Goal: Task Accomplishment & Management: Complete application form

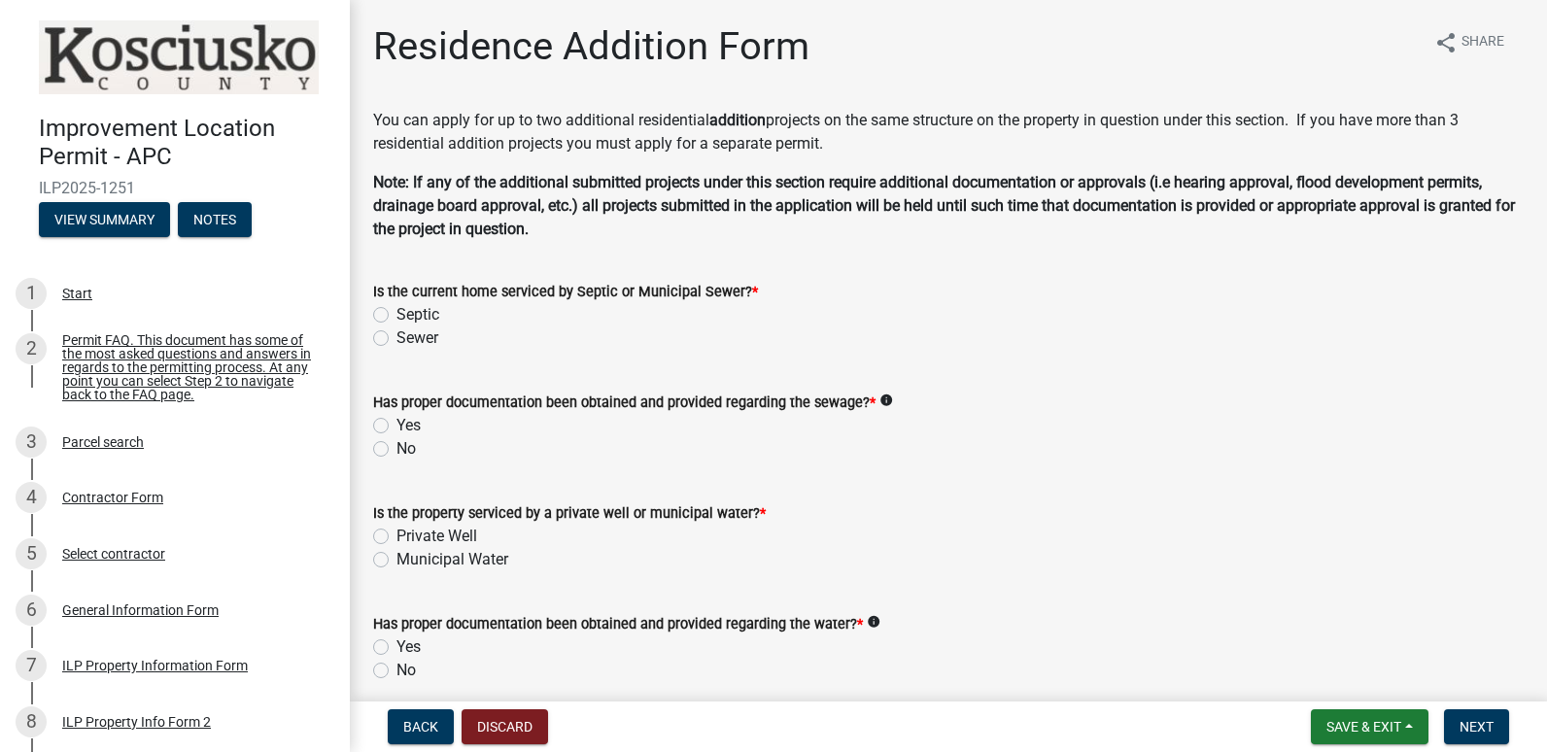
click at [396, 336] on label "Sewer" at bounding box center [417, 337] width 42 height 23
click at [396, 336] on input "Sewer" at bounding box center [402, 332] width 13 height 13
radio input "true"
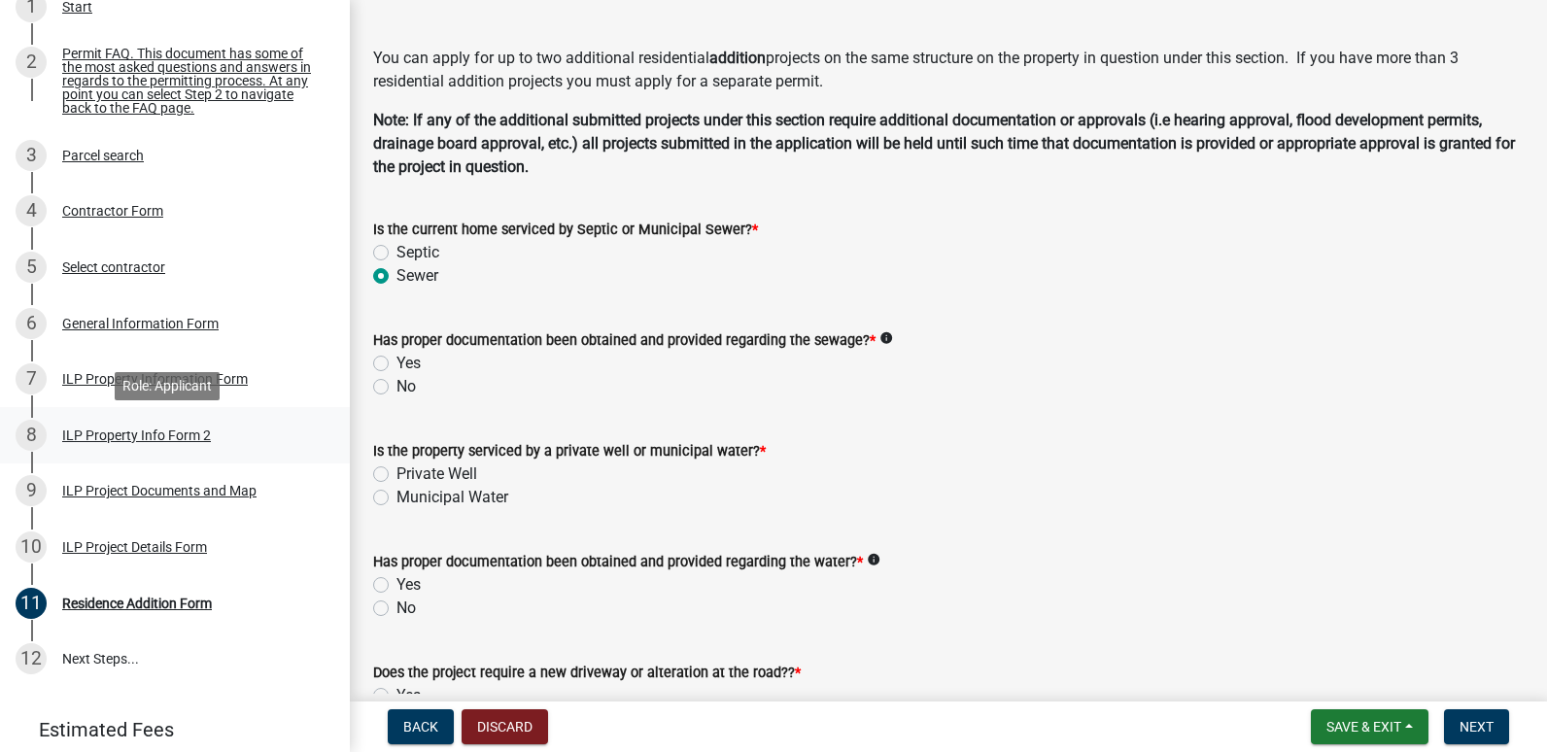
scroll to position [291, 0]
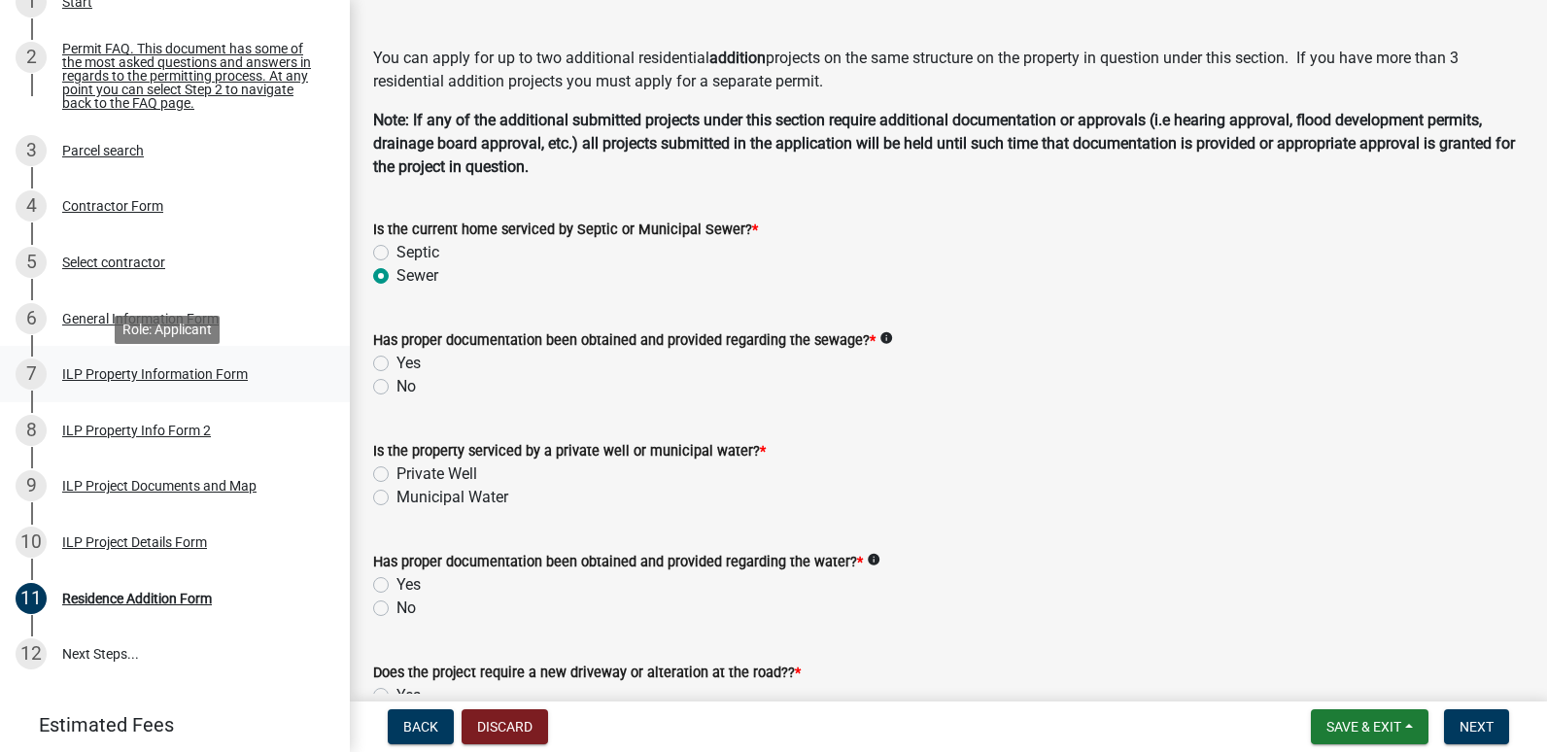
click at [118, 381] on div "ILP Property Information Form" at bounding box center [155, 374] width 186 height 14
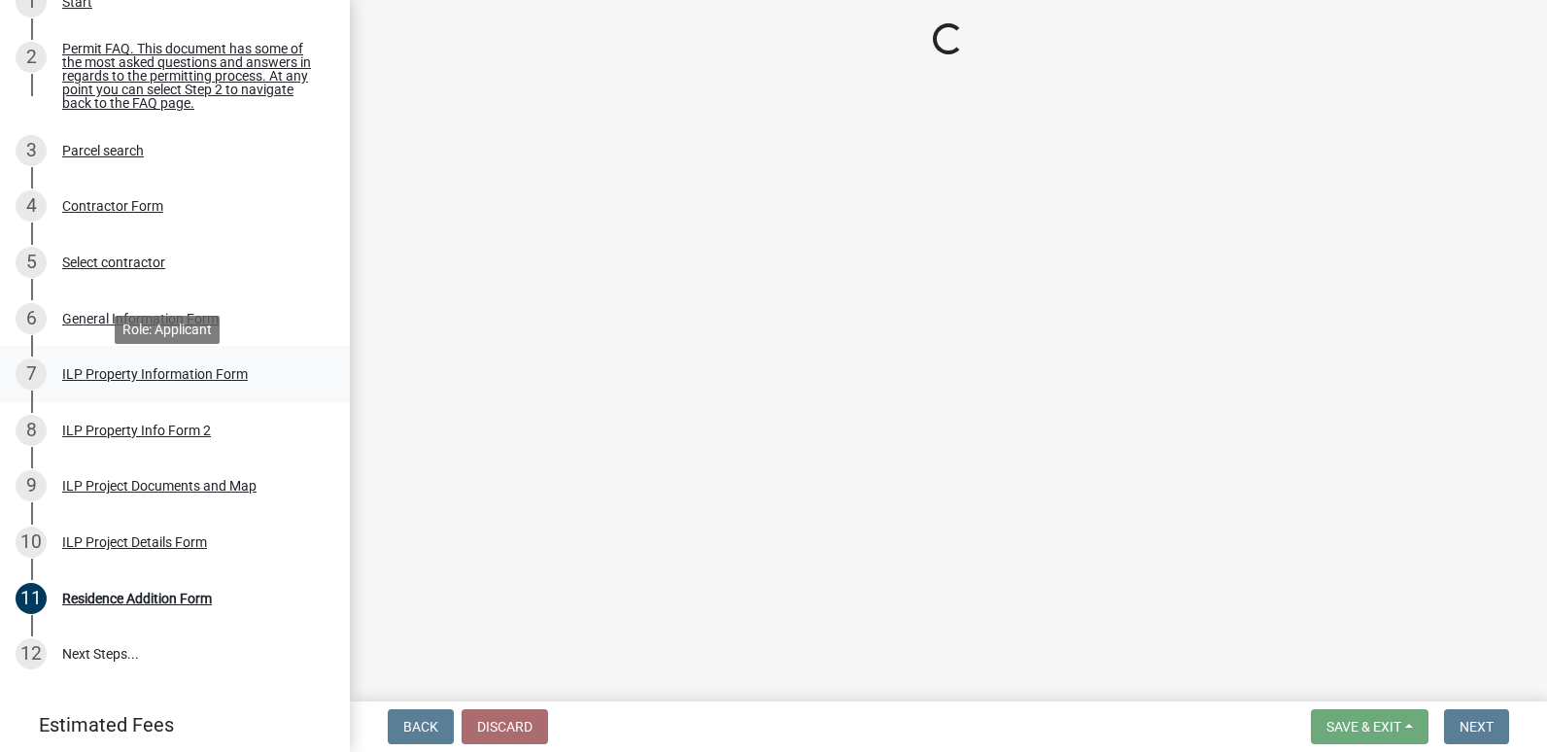
select select "57368d26-defc-477e-a8be-5a23ab554a17"
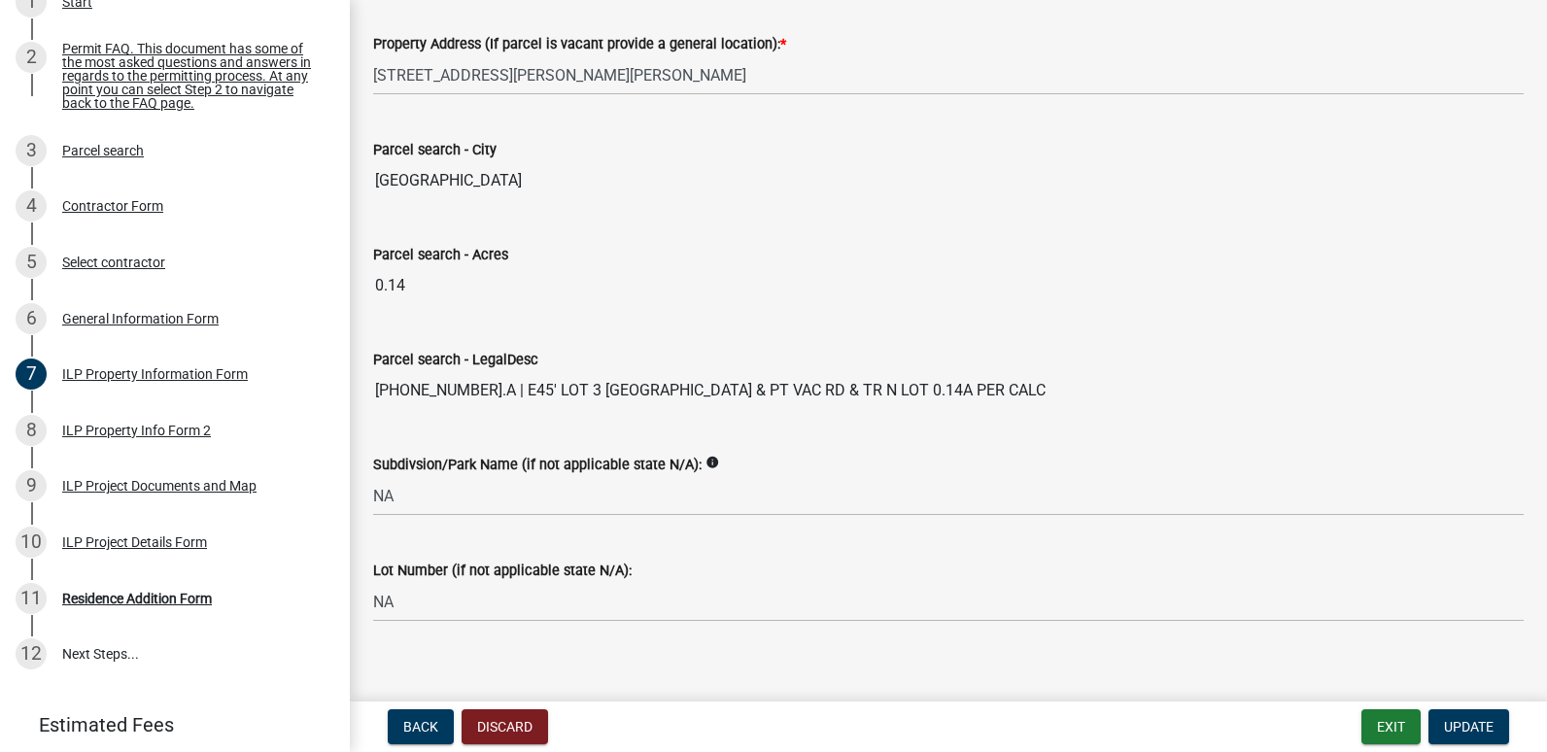
scroll to position [1617, 0]
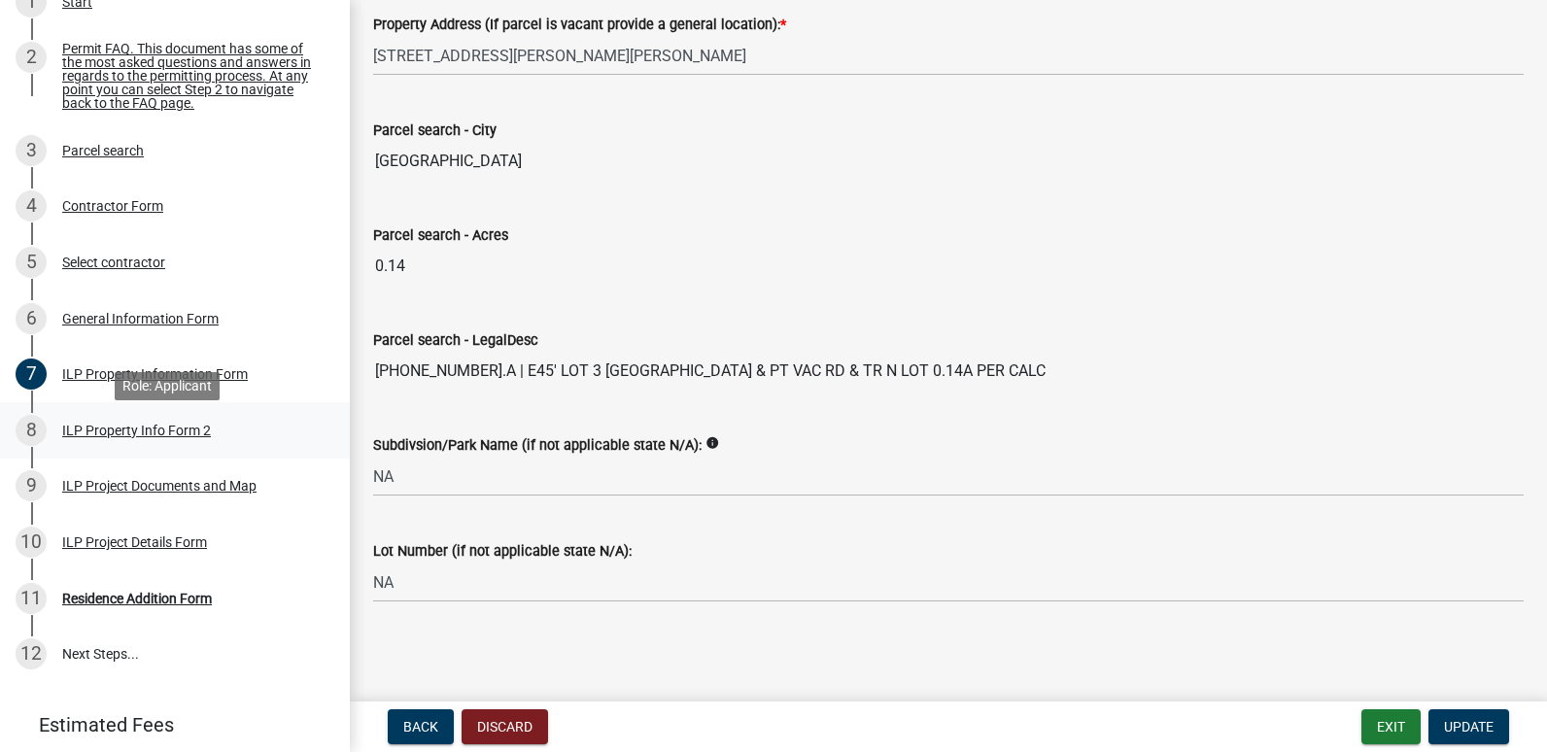
click at [200, 431] on div "ILP Property Info Form 2" at bounding box center [136, 431] width 149 height 14
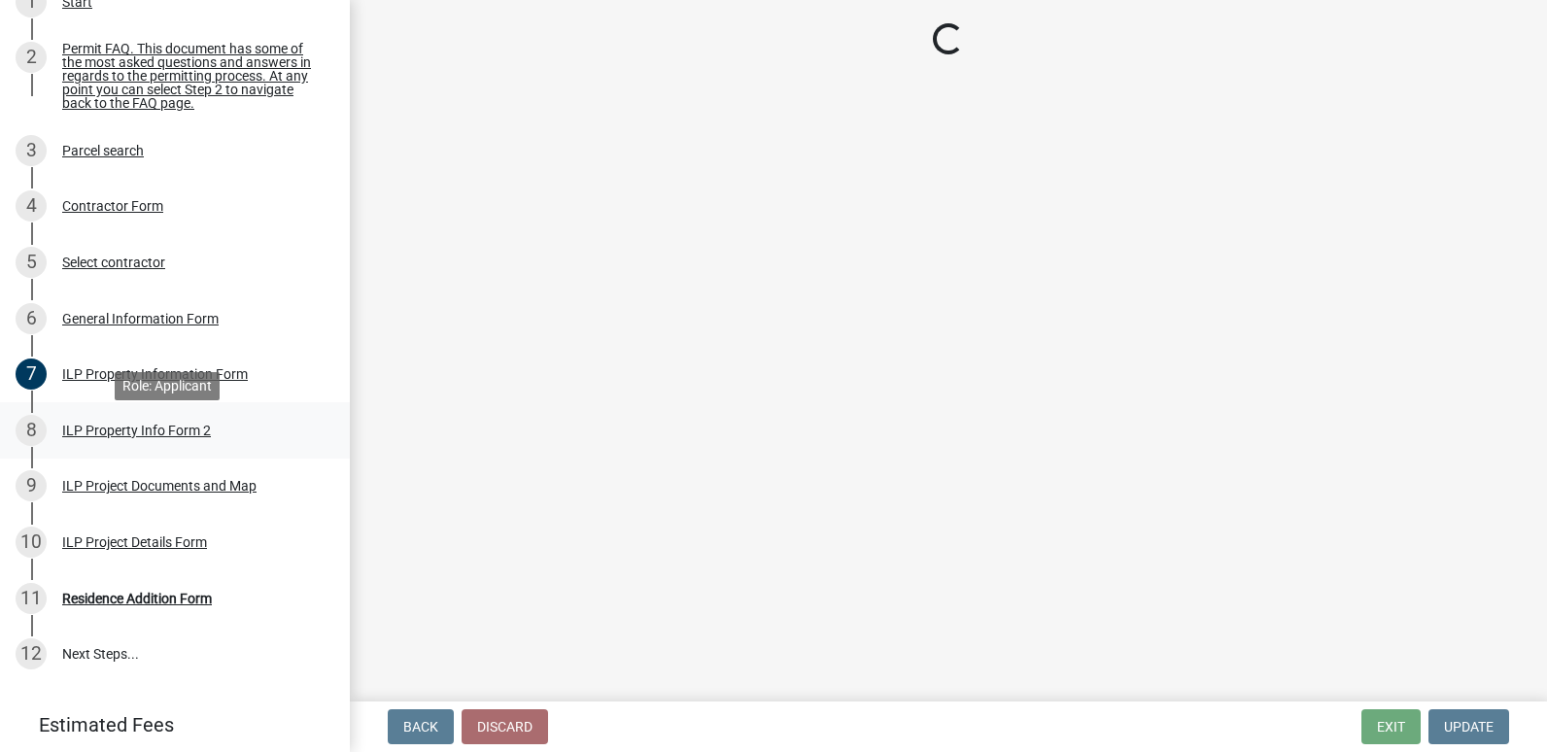
scroll to position [0, 0]
select select "5d8d9a6f-68f4-4910-b8ad-905844ed2da1"
select select "1146270b-2111-4e23-bf7f-74ce85cf7041"
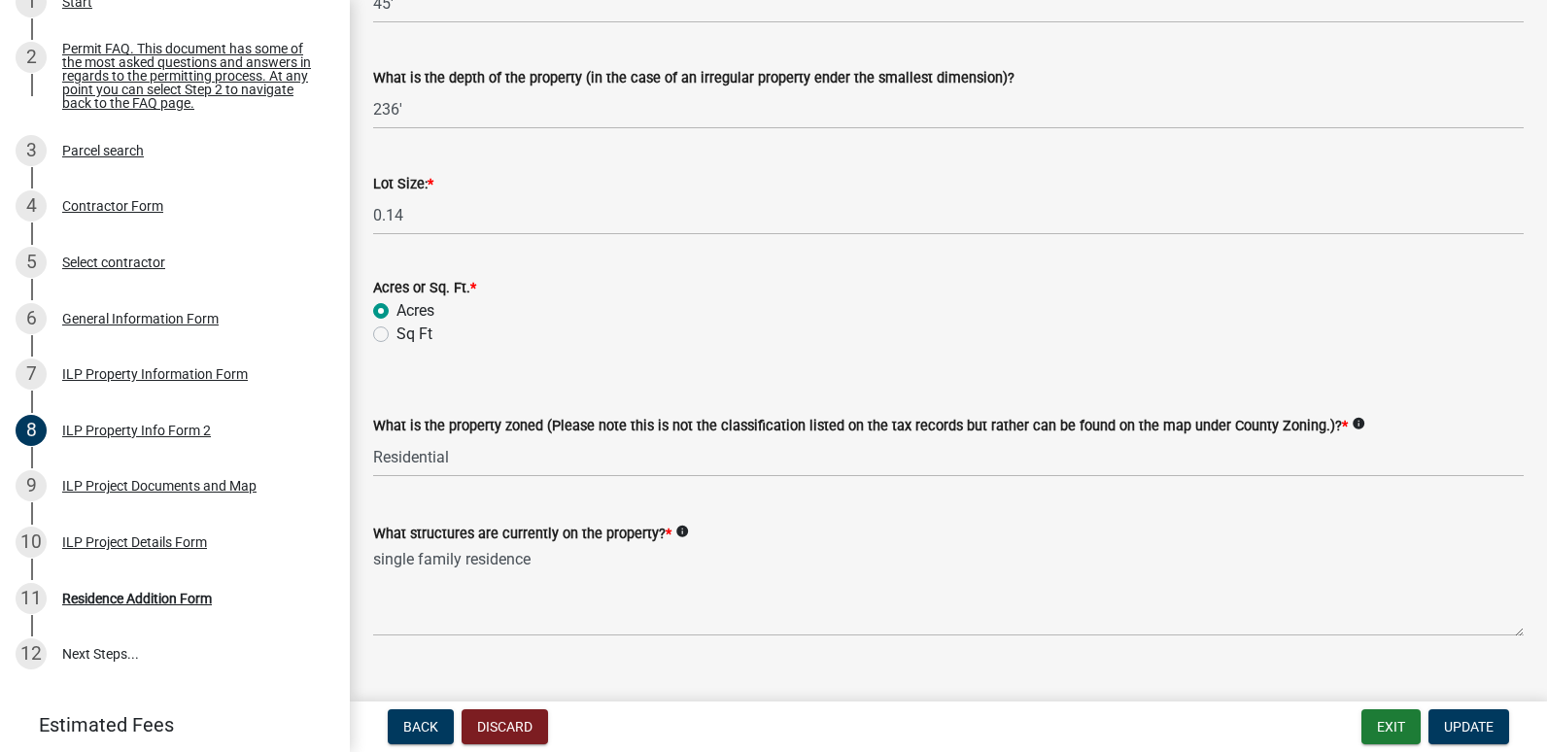
scroll to position [871, 0]
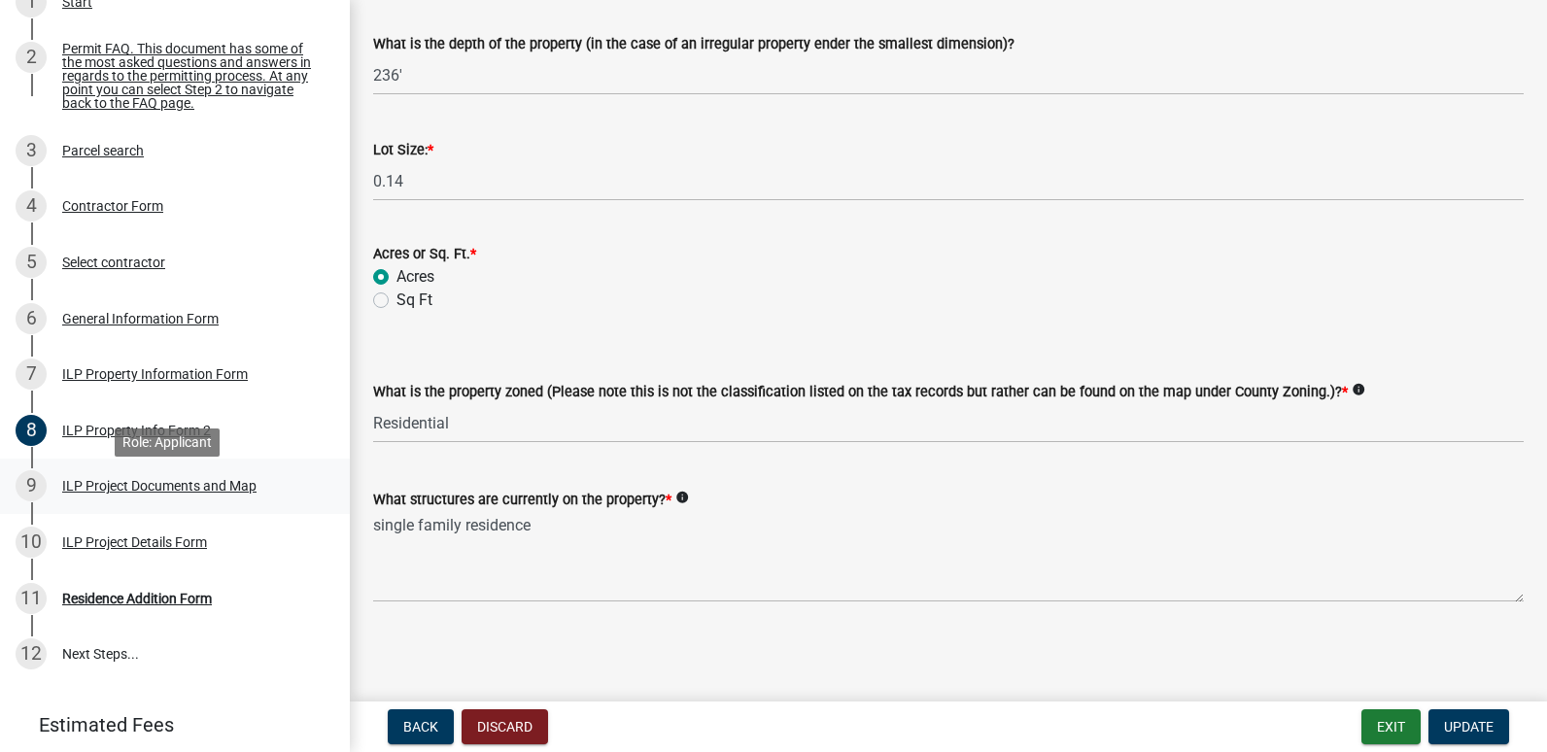
click at [149, 493] on div "ILP Project Documents and Map" at bounding box center [159, 486] width 194 height 14
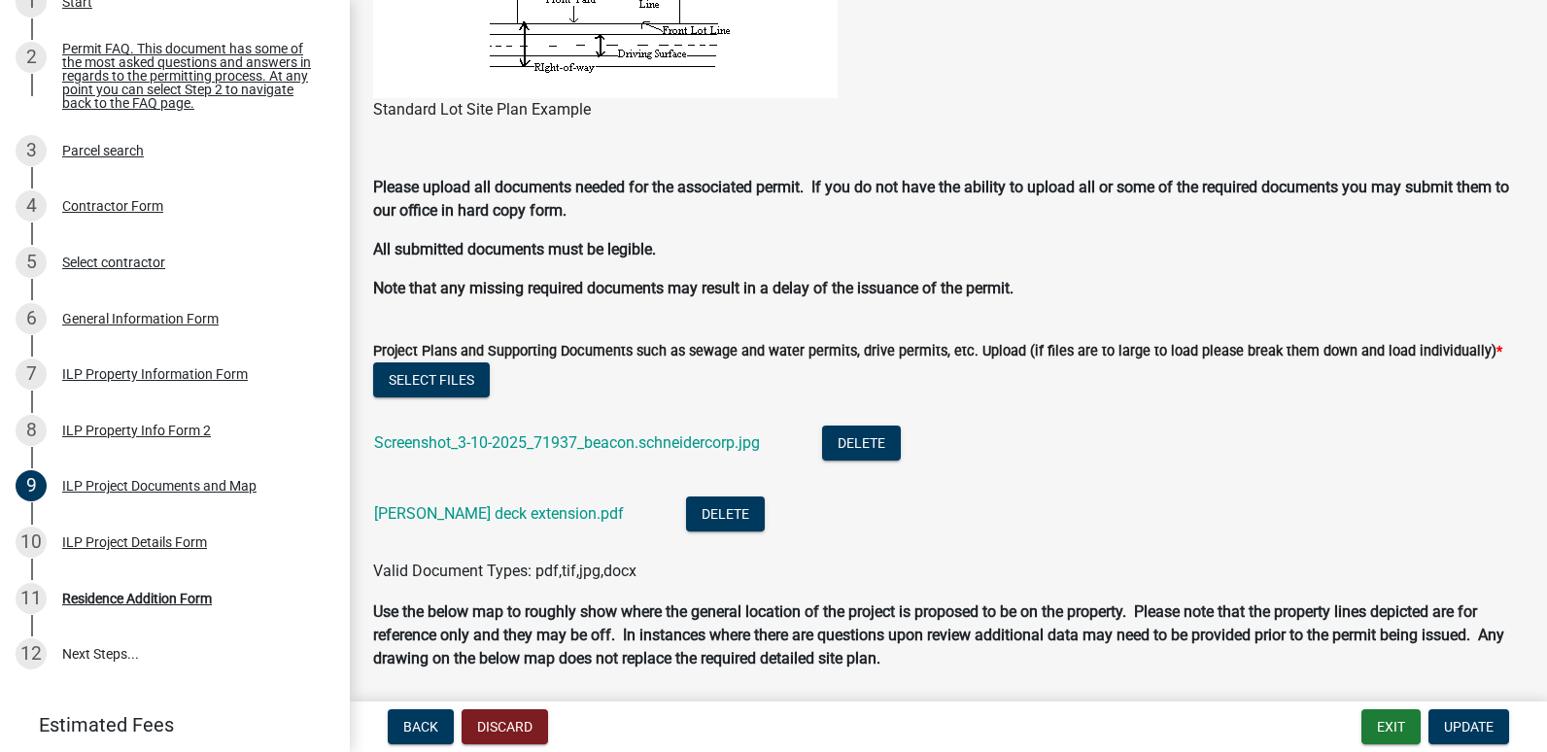
scroll to position [1846, 0]
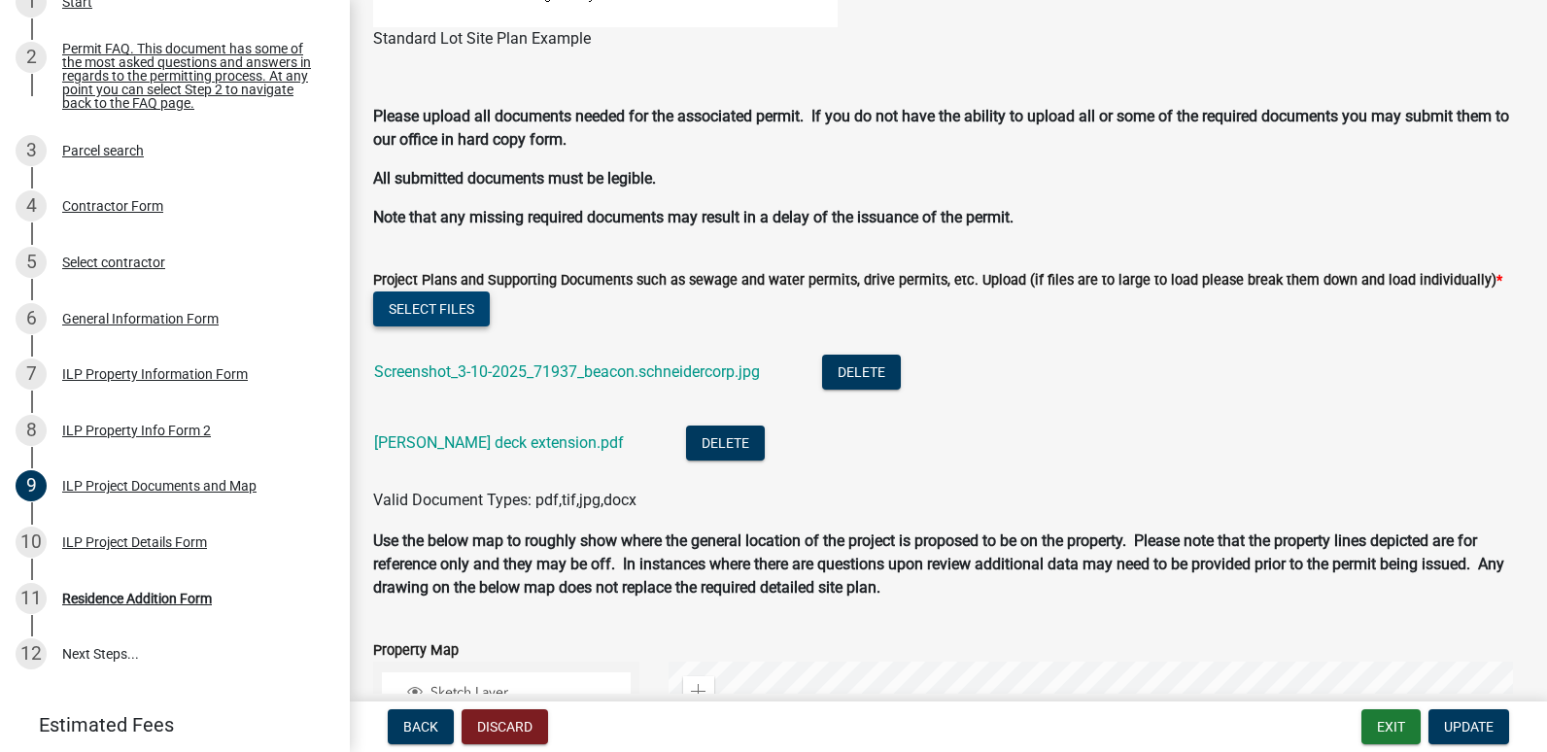
click at [441, 313] on button "Select files" at bounding box center [431, 308] width 117 height 35
click at [439, 312] on button "Select files" at bounding box center [431, 308] width 117 height 35
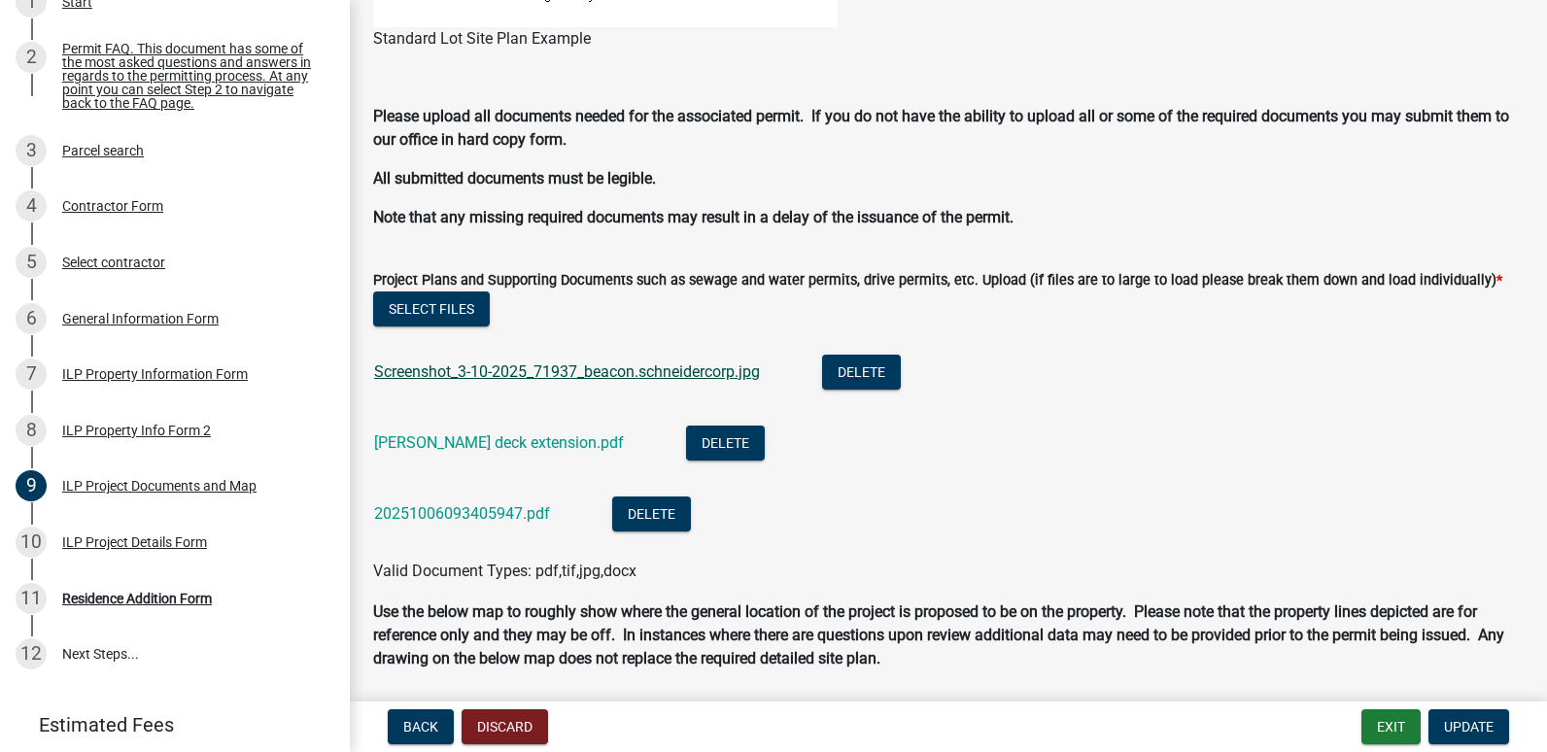
click at [566, 372] on link "Screenshot_3-10-2025_71937_beacon.schneidercorp.jpg" at bounding box center [567, 371] width 386 height 18
click at [488, 511] on link "20251006093405947.pdf" at bounding box center [462, 513] width 176 height 18
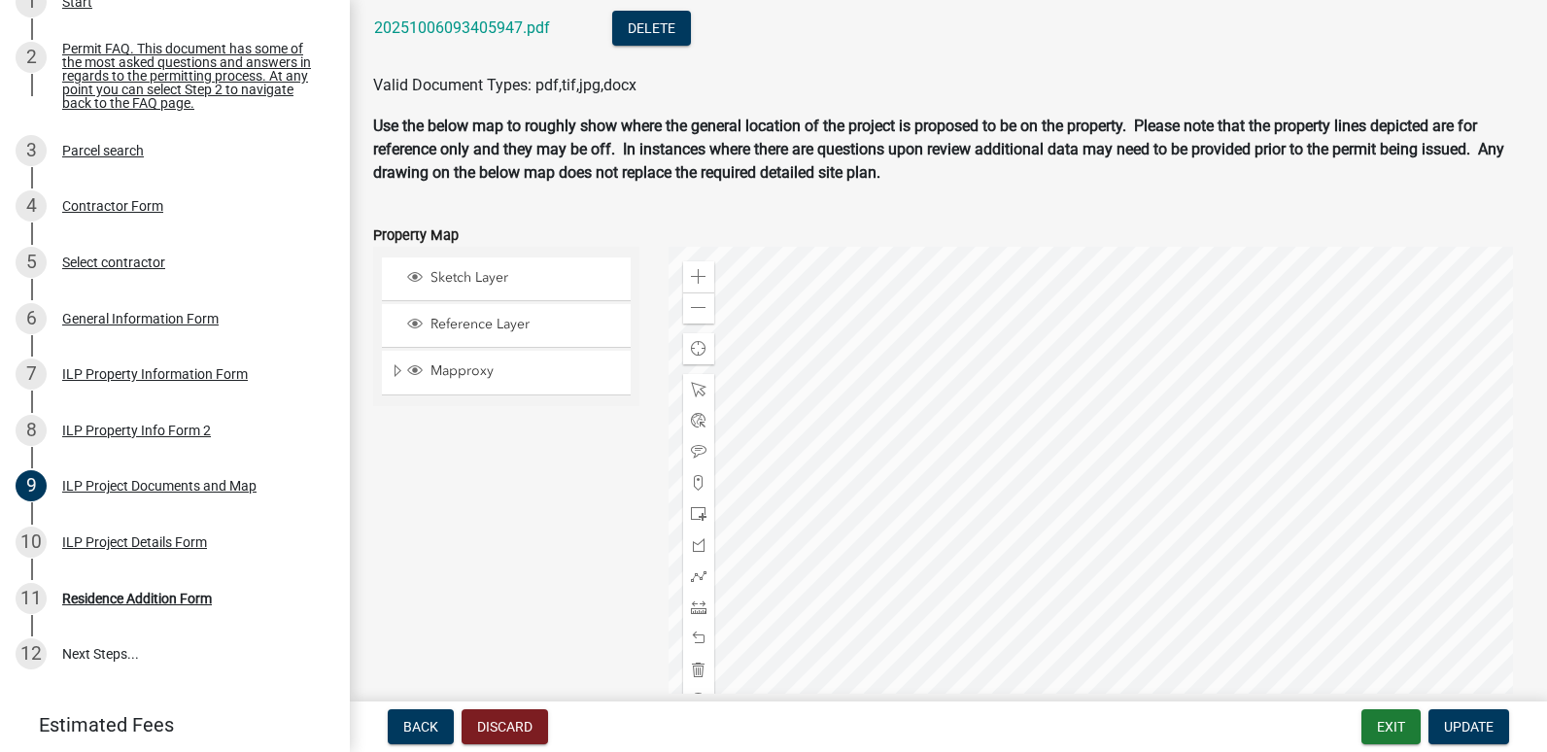
scroll to position [2464, 0]
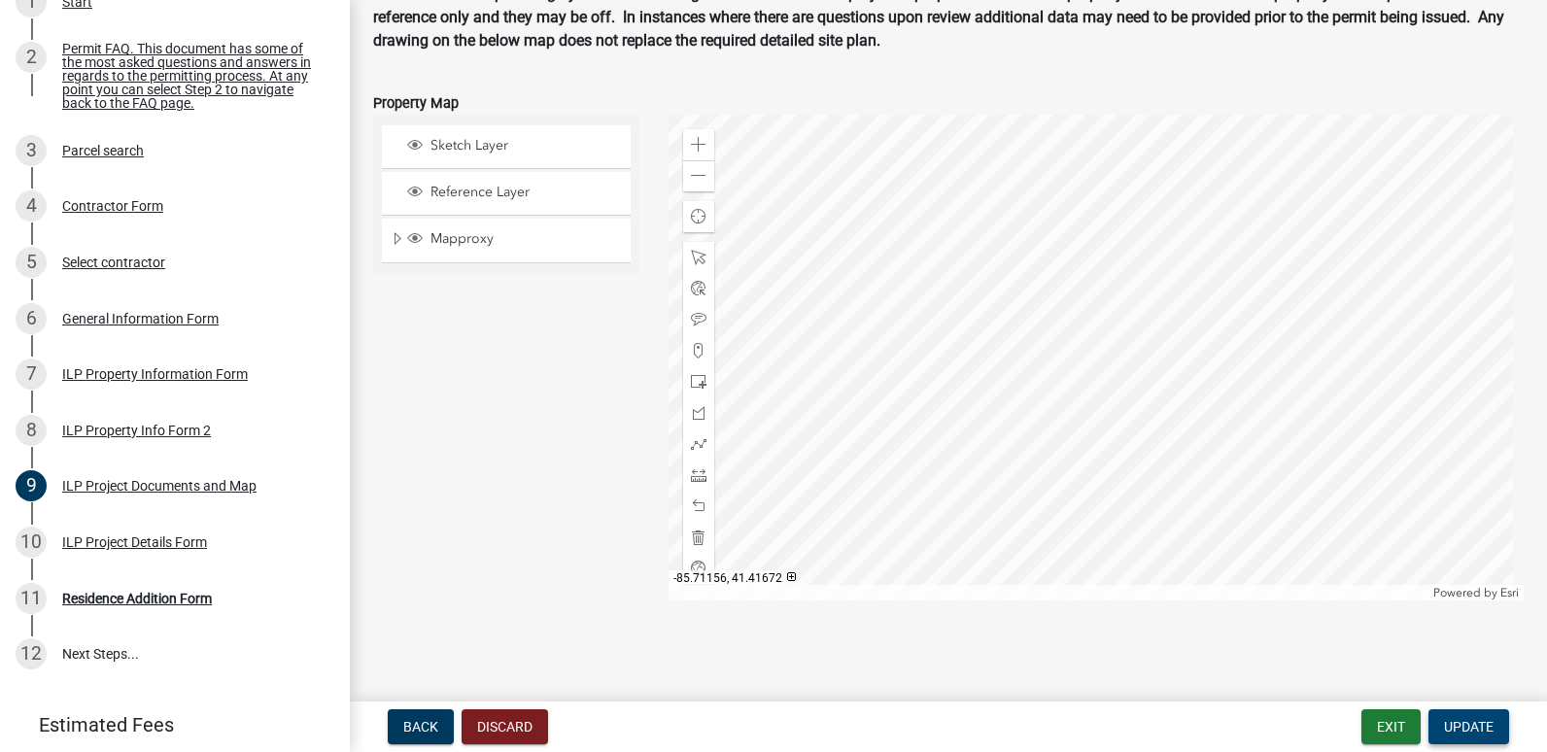
click at [1465, 720] on span "Update" at bounding box center [1469, 727] width 50 height 16
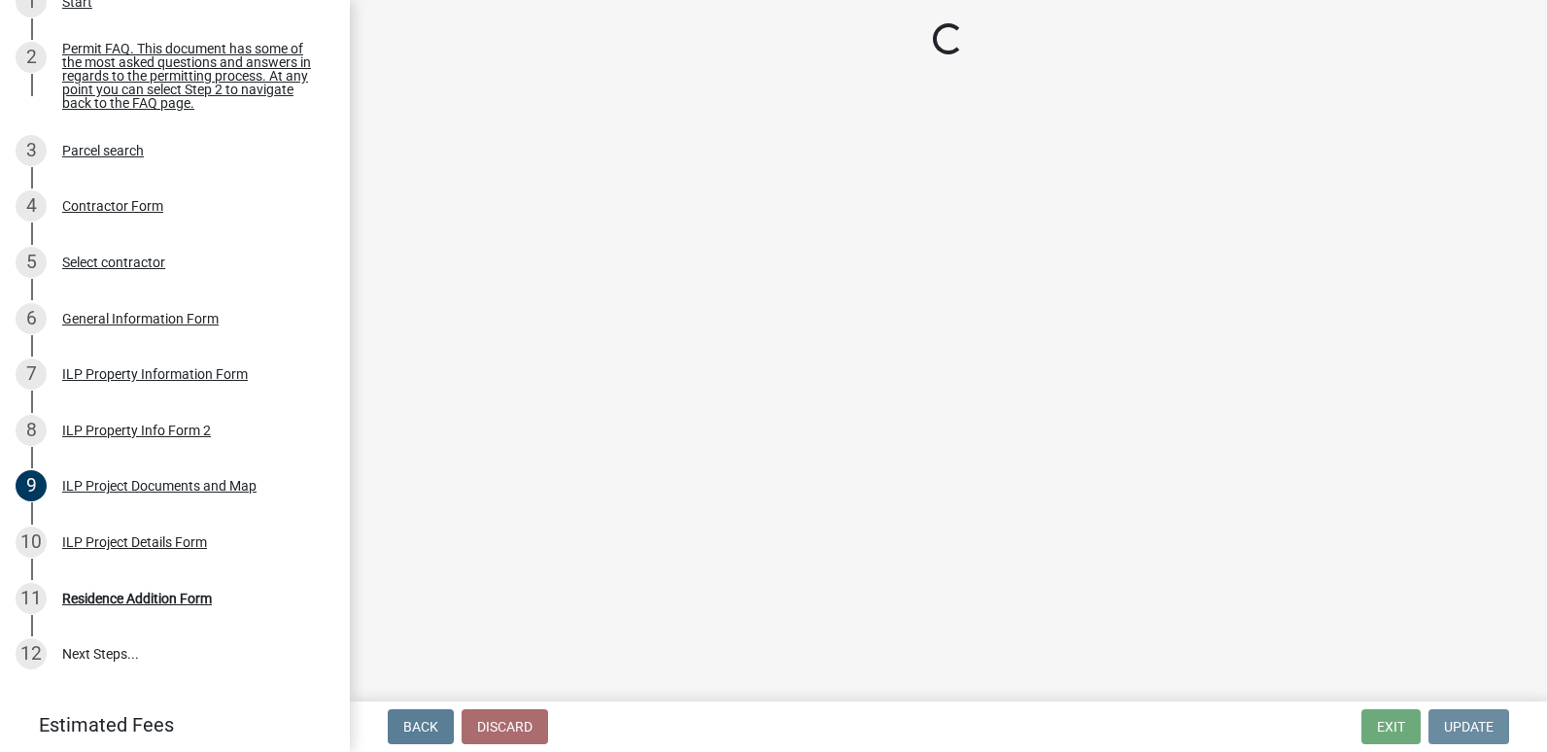
scroll to position [0, 0]
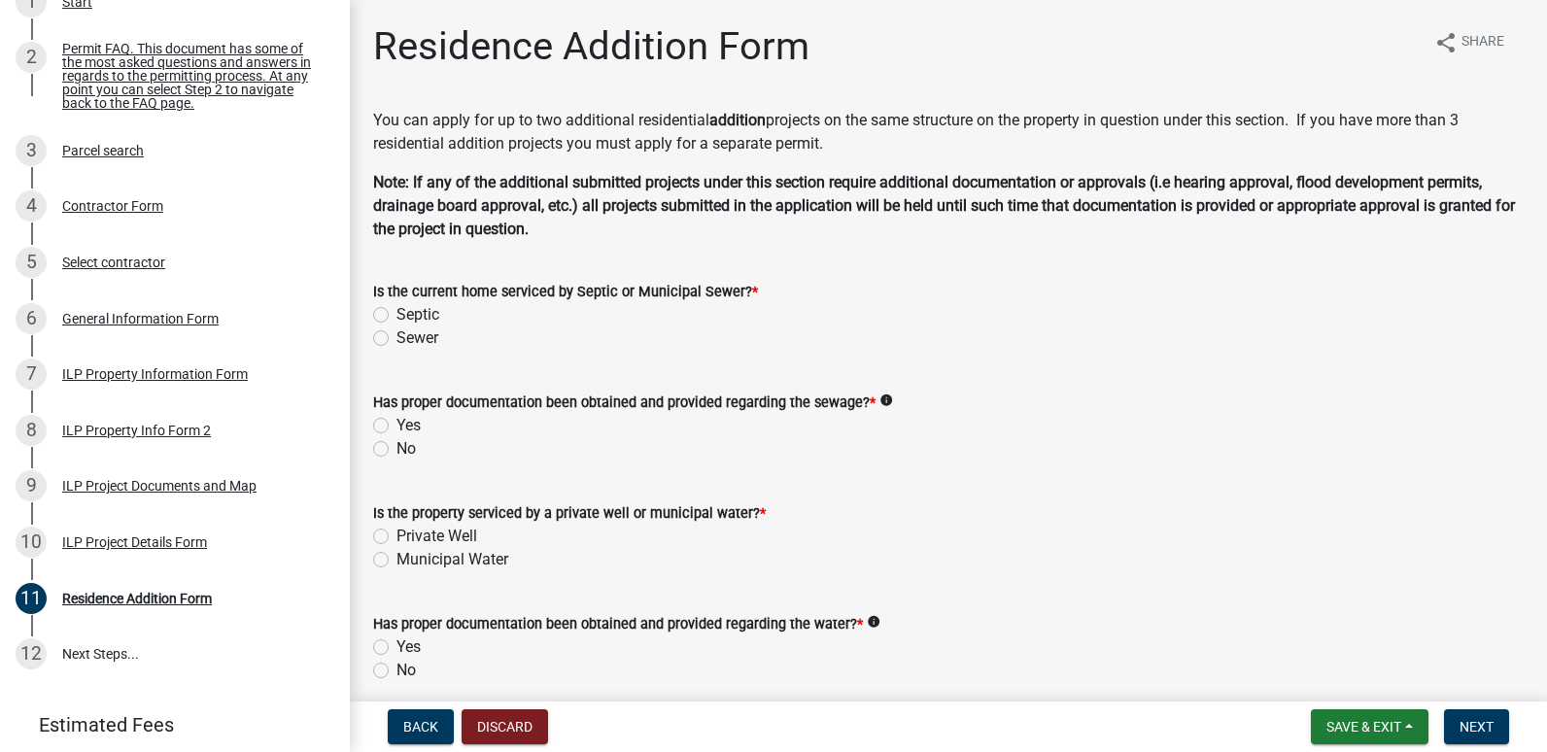
click at [396, 343] on label "Sewer" at bounding box center [417, 337] width 42 height 23
click at [396, 339] on input "Sewer" at bounding box center [402, 332] width 13 height 13
radio input "true"
click at [396, 424] on label "Yes" at bounding box center [408, 425] width 24 height 23
click at [396, 424] on input "Yes" at bounding box center [402, 420] width 13 height 13
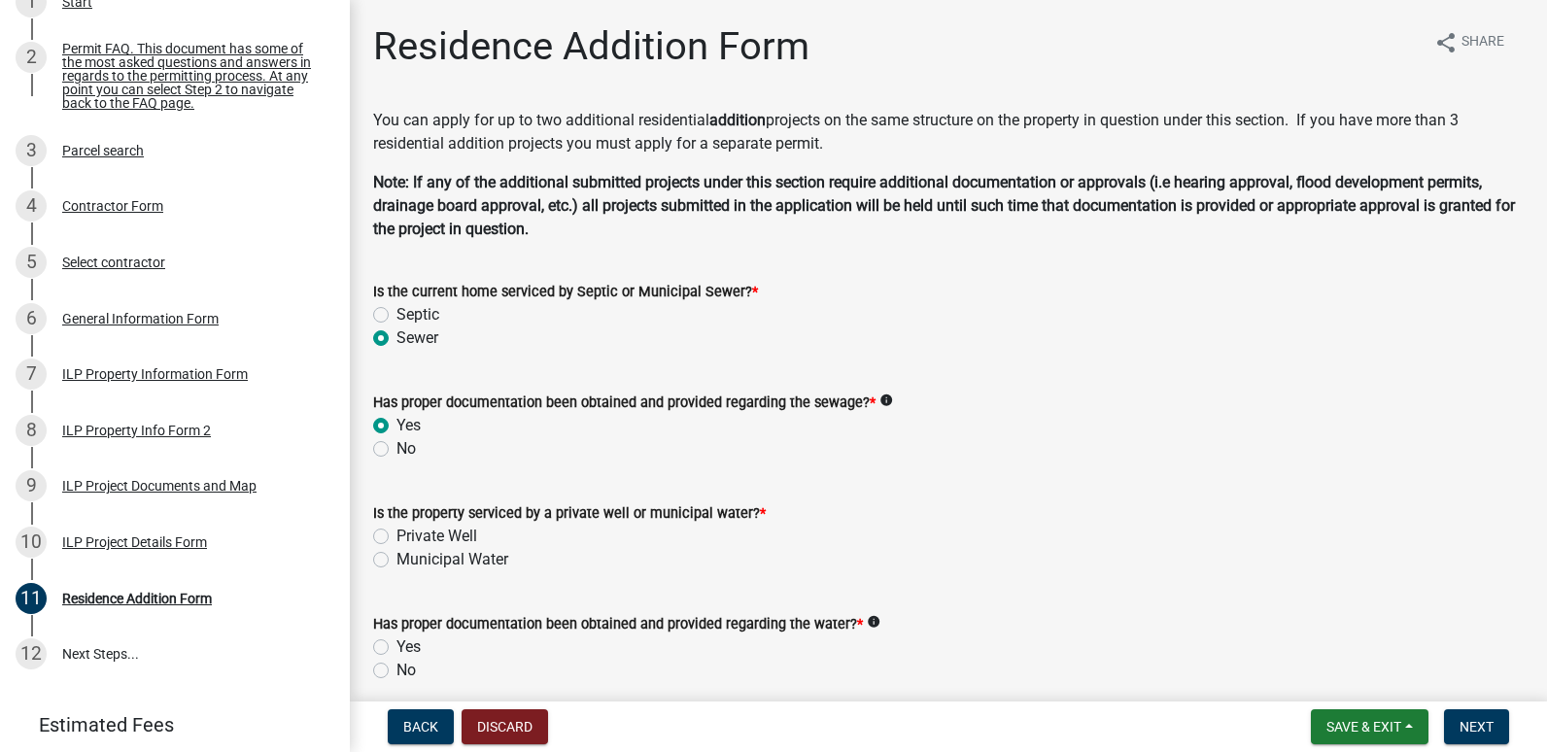
radio input "true"
click at [396, 536] on label "Private Well" at bounding box center [436, 536] width 81 height 23
click at [396, 536] on input "Private Well" at bounding box center [402, 531] width 13 height 13
radio input "true"
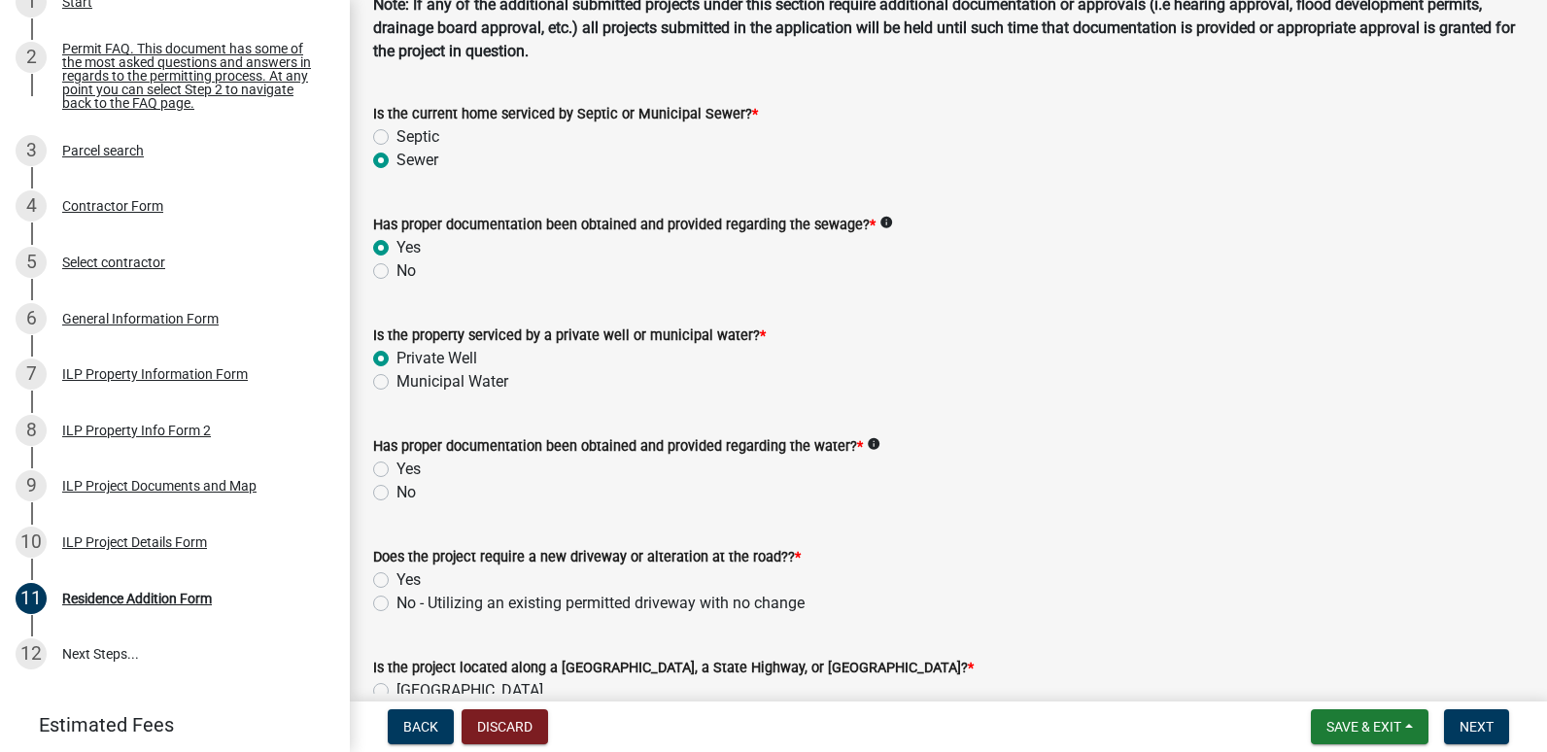
scroll to position [194, 0]
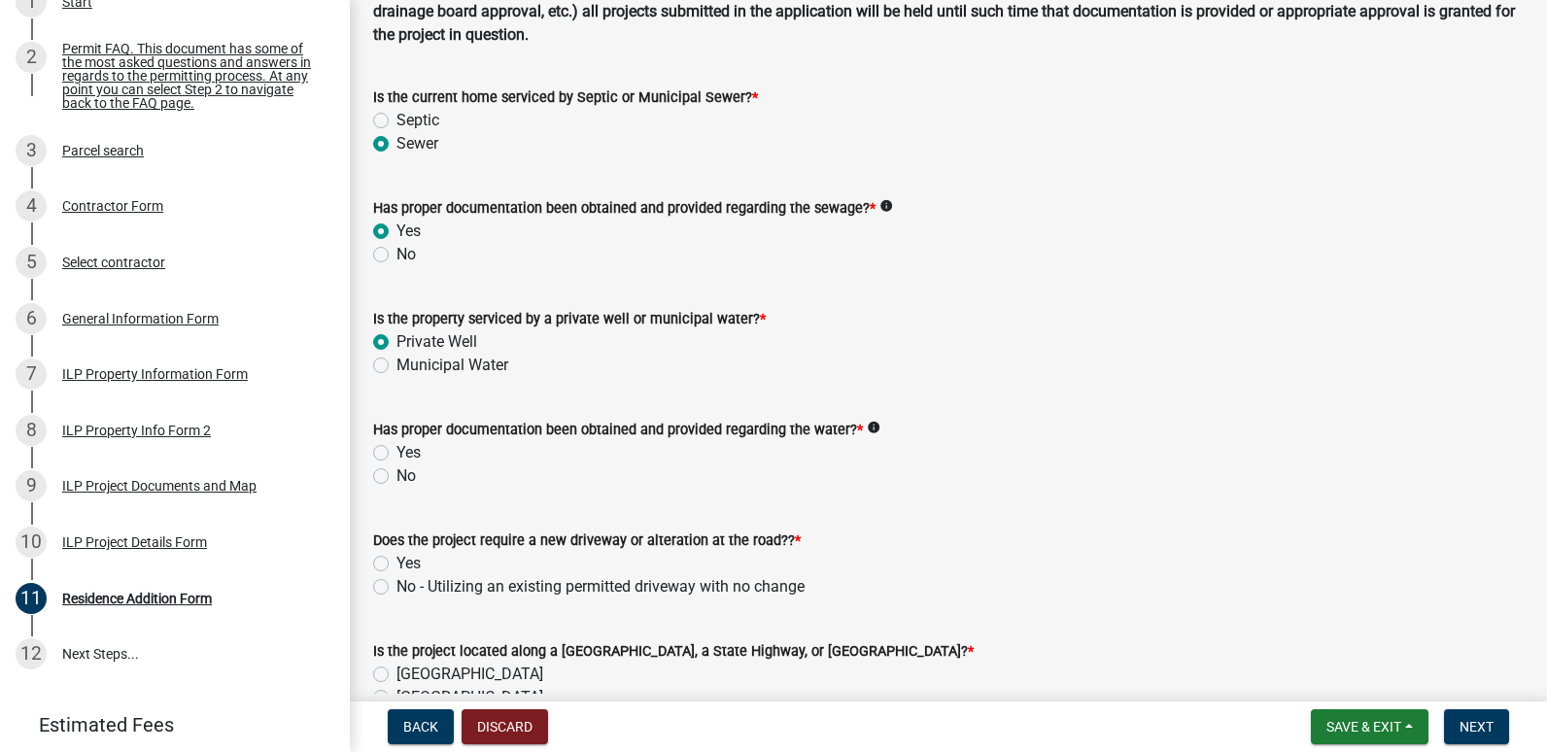
click at [396, 457] on label "Yes" at bounding box center [408, 452] width 24 height 23
click at [396, 454] on input "Yes" at bounding box center [402, 447] width 13 height 13
radio input "true"
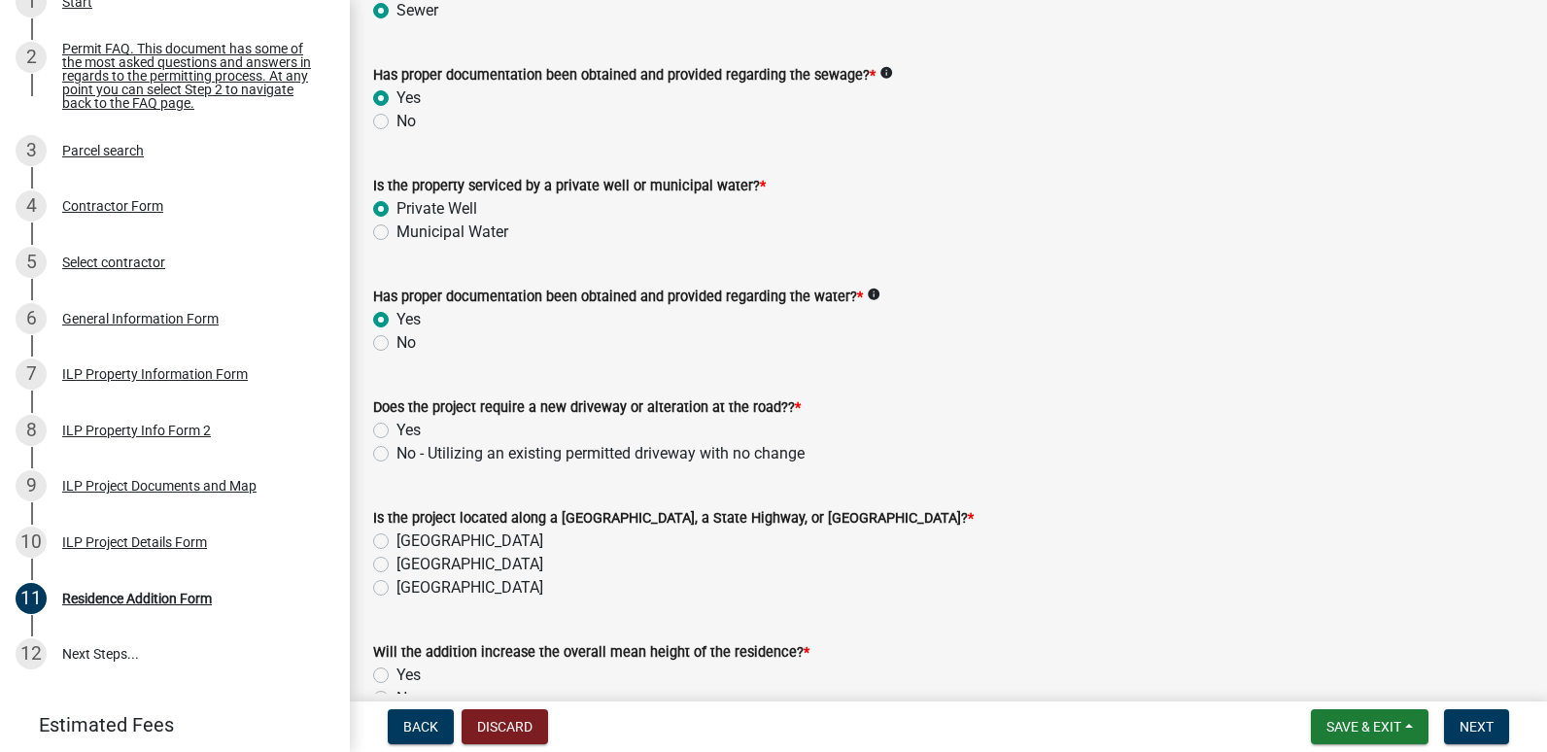
scroll to position [389, 0]
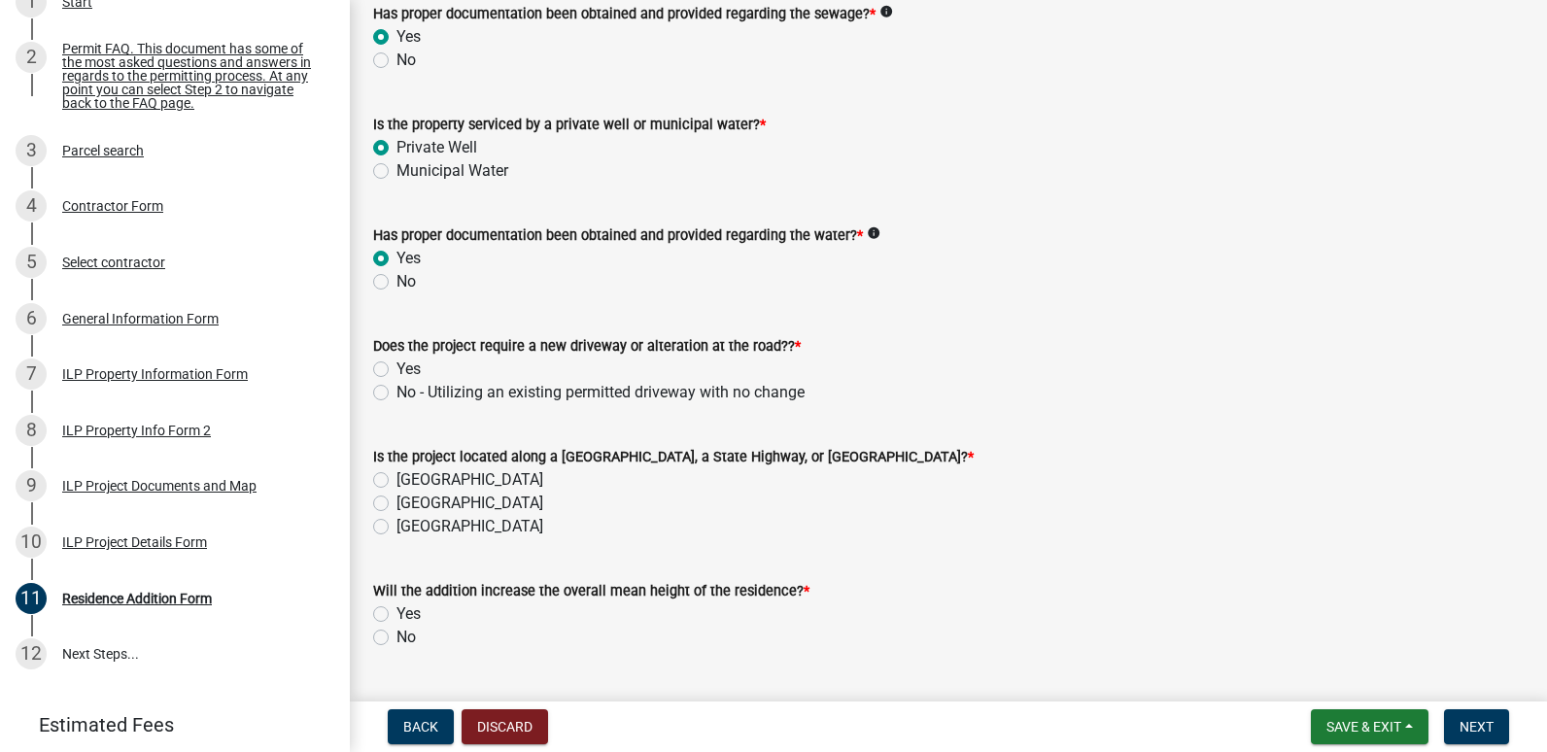
click at [396, 394] on label "No - Utilizing an existing permitted driveway with no change" at bounding box center [600, 392] width 408 height 23
click at [396, 393] on input "No - Utilizing an existing permitted driveway with no change" at bounding box center [402, 387] width 13 height 13
radio input "true"
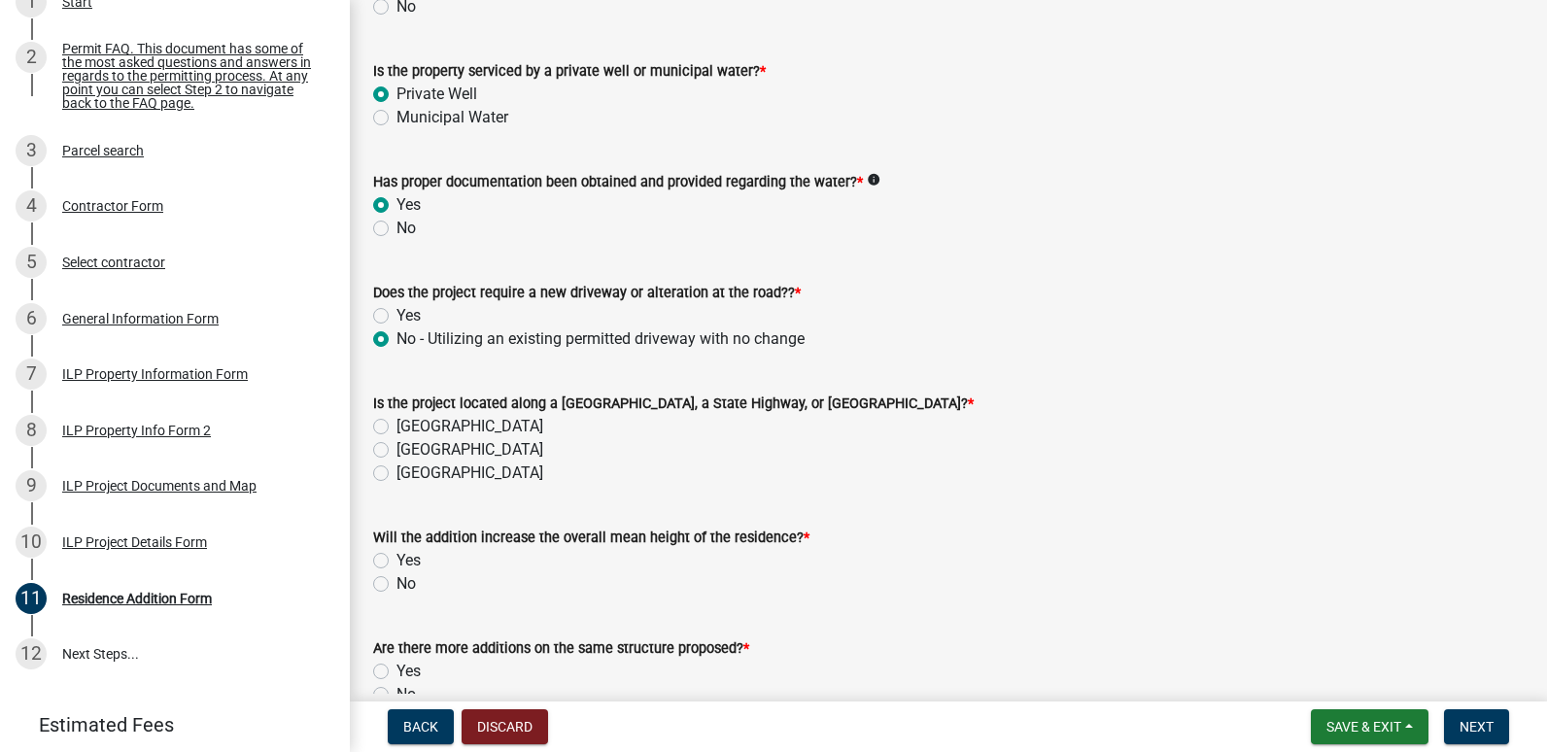
scroll to position [486, 0]
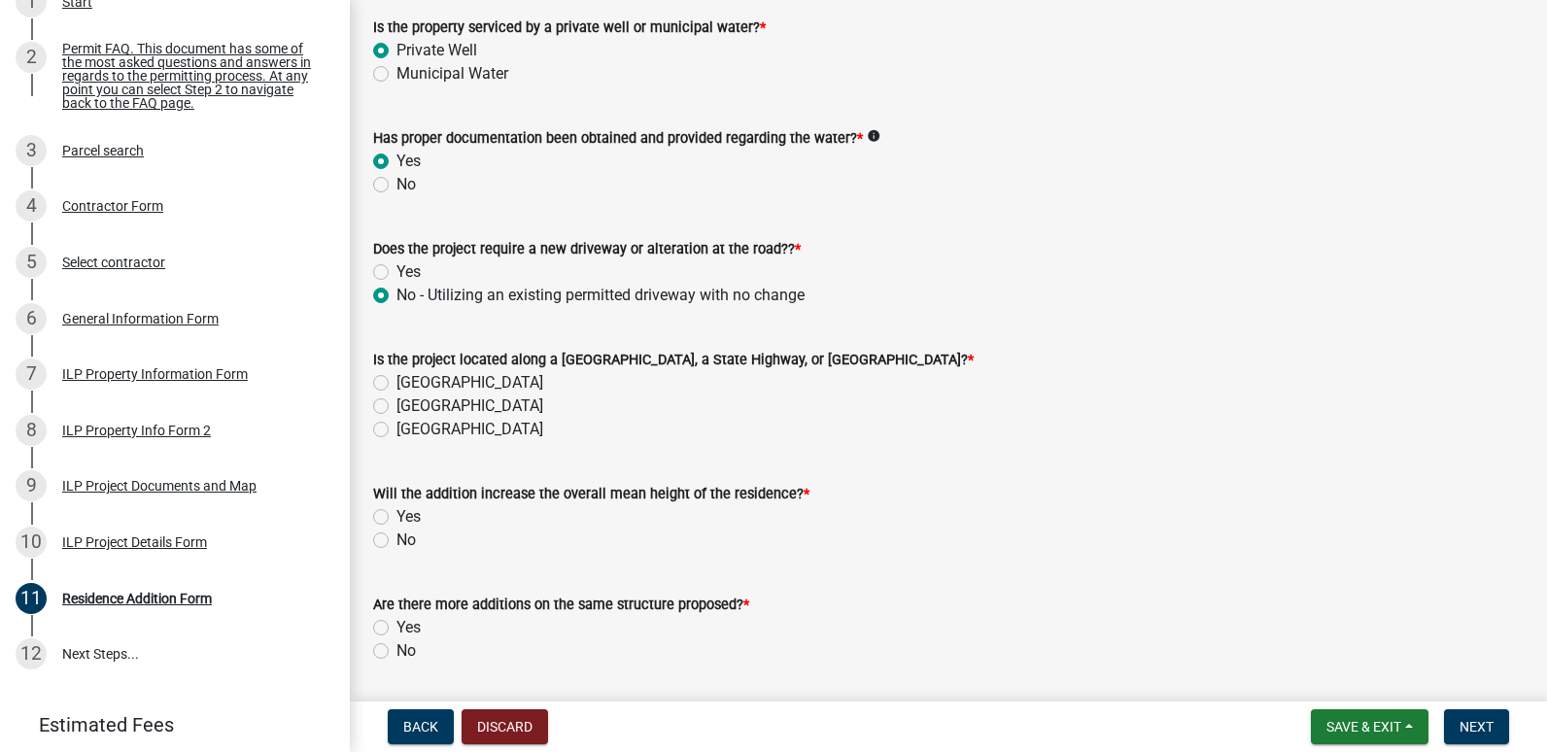
click at [372, 378] on div "Is the project located along a County Road, a State Highway, or Town Street? * …" at bounding box center [947, 382] width 1179 height 117
click at [396, 379] on label "County Road" at bounding box center [469, 382] width 147 height 23
click at [396, 379] on input "County Road" at bounding box center [402, 377] width 13 height 13
radio input "true"
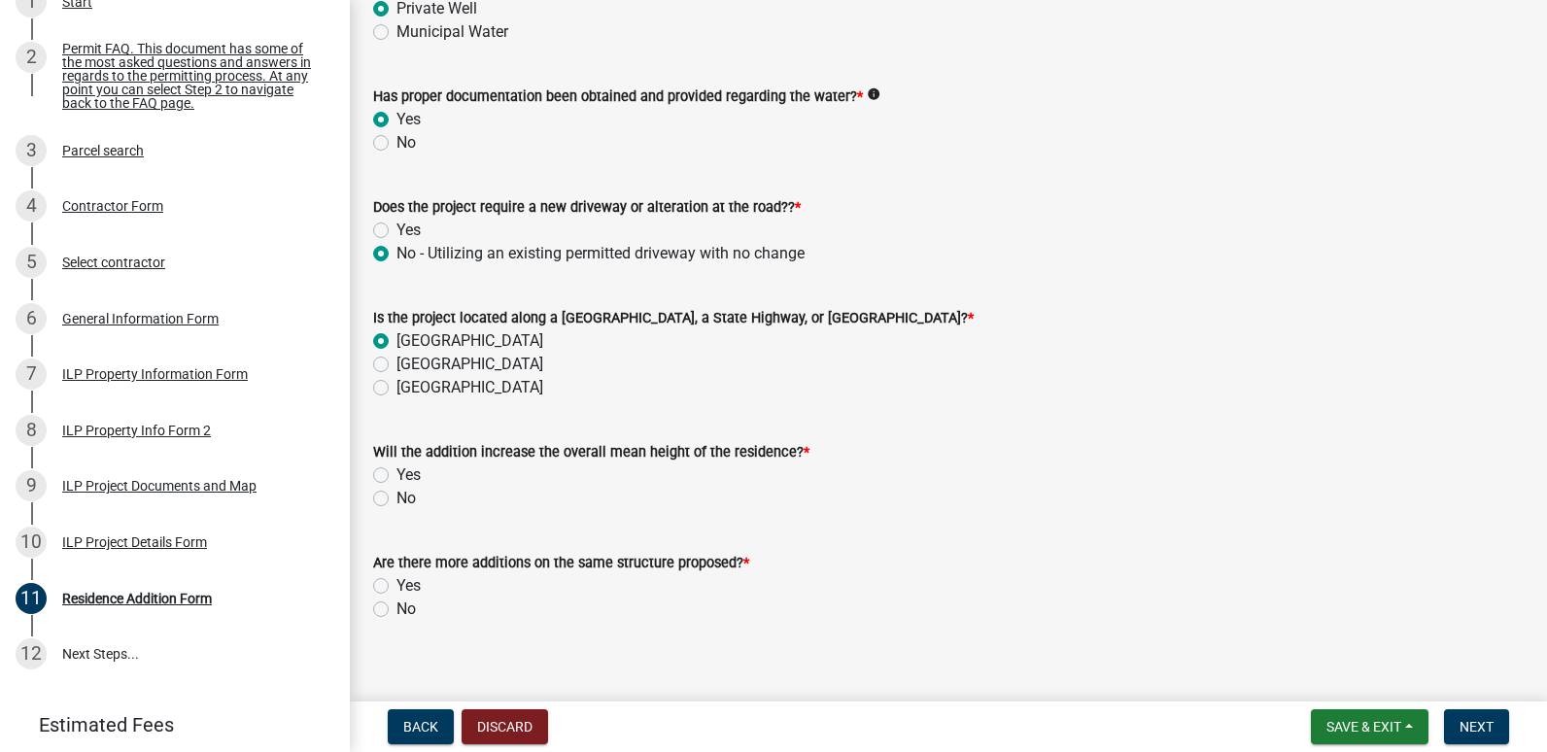
scroll to position [548, 0]
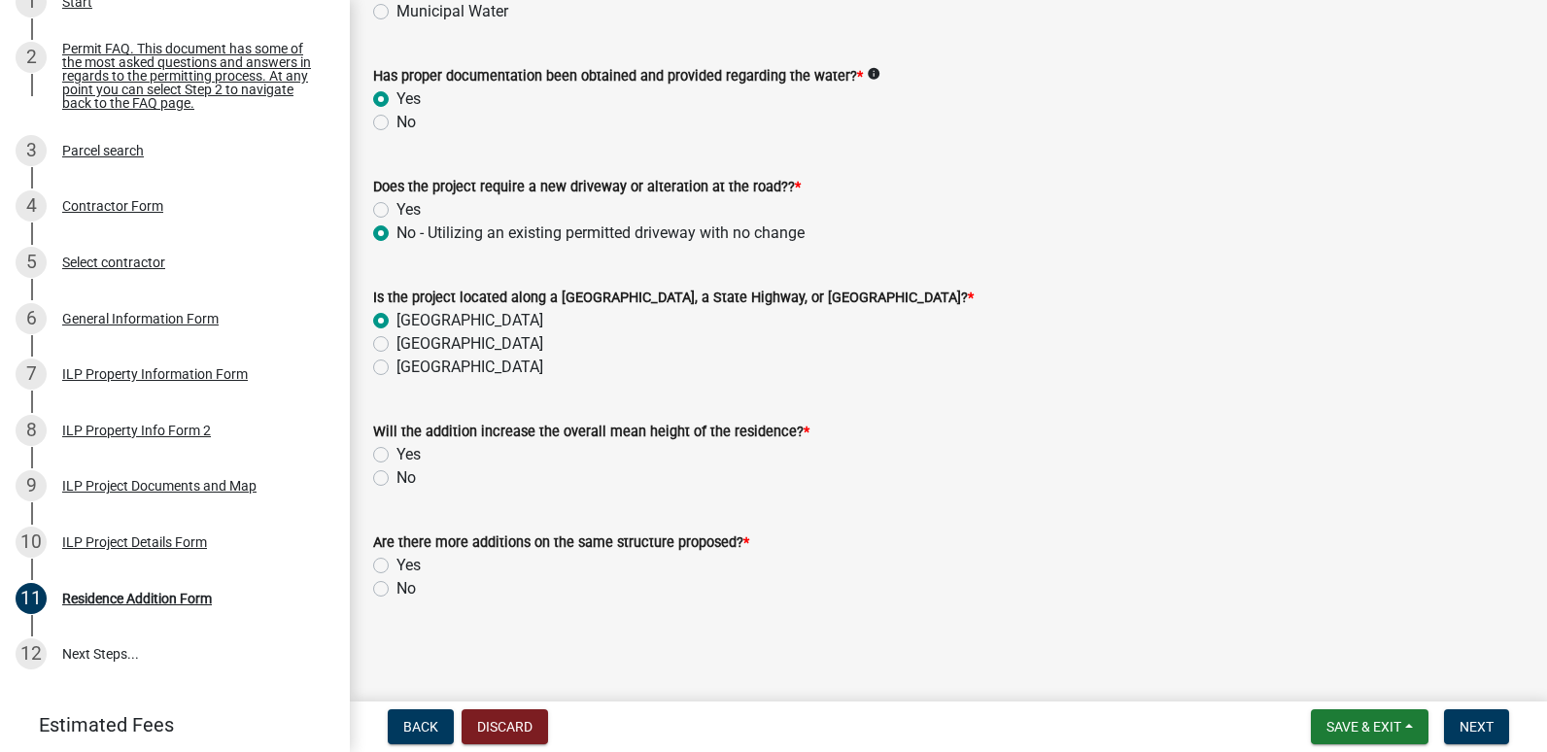
click at [396, 479] on label "No" at bounding box center [405, 477] width 19 height 23
click at [396, 479] on input "No" at bounding box center [402, 472] width 13 height 13
radio input "true"
click at [396, 588] on label "No" at bounding box center [405, 588] width 19 height 23
click at [396, 588] on input "No" at bounding box center [402, 583] width 13 height 13
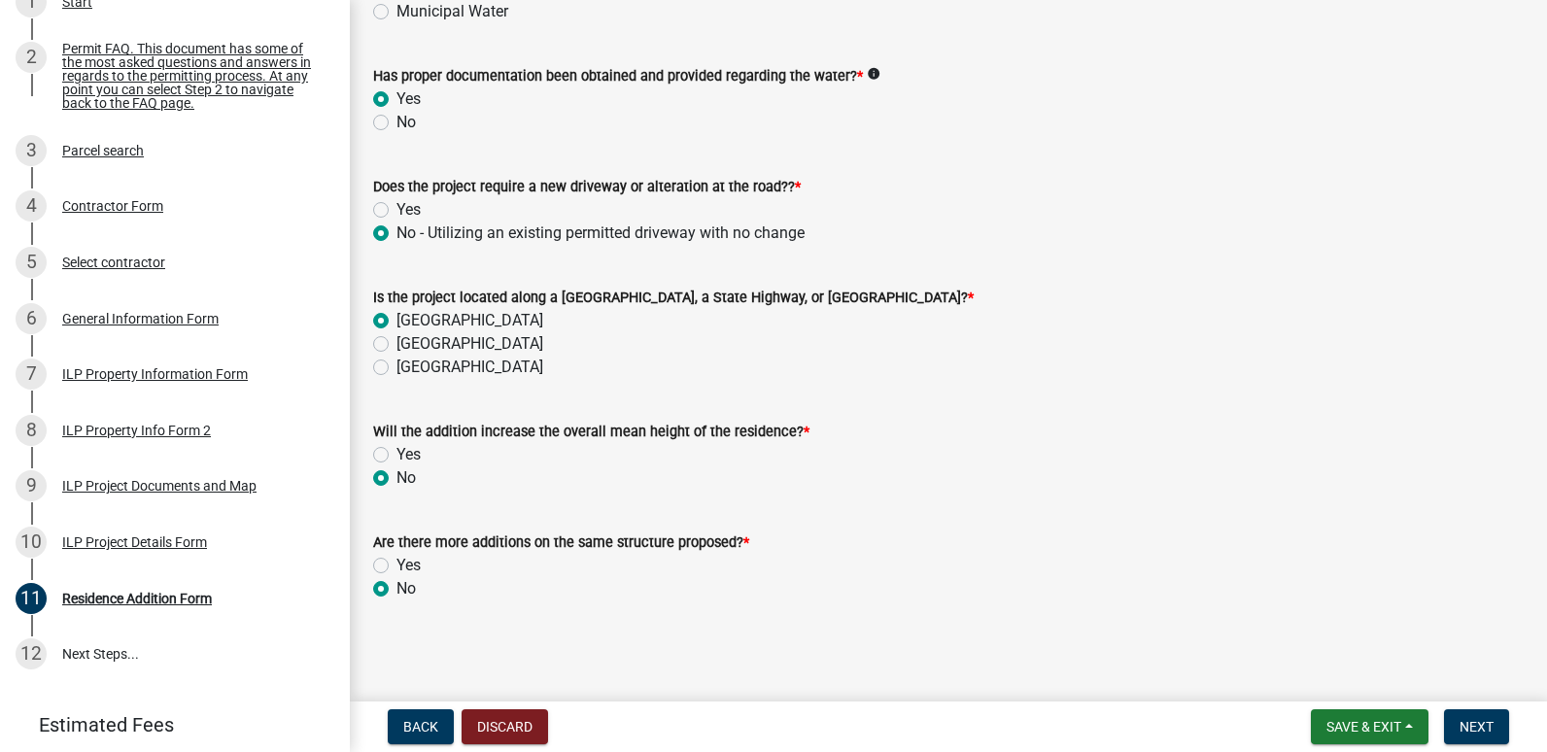
radio input "true"
click at [1488, 733] on span "Next" at bounding box center [1476, 727] width 34 height 16
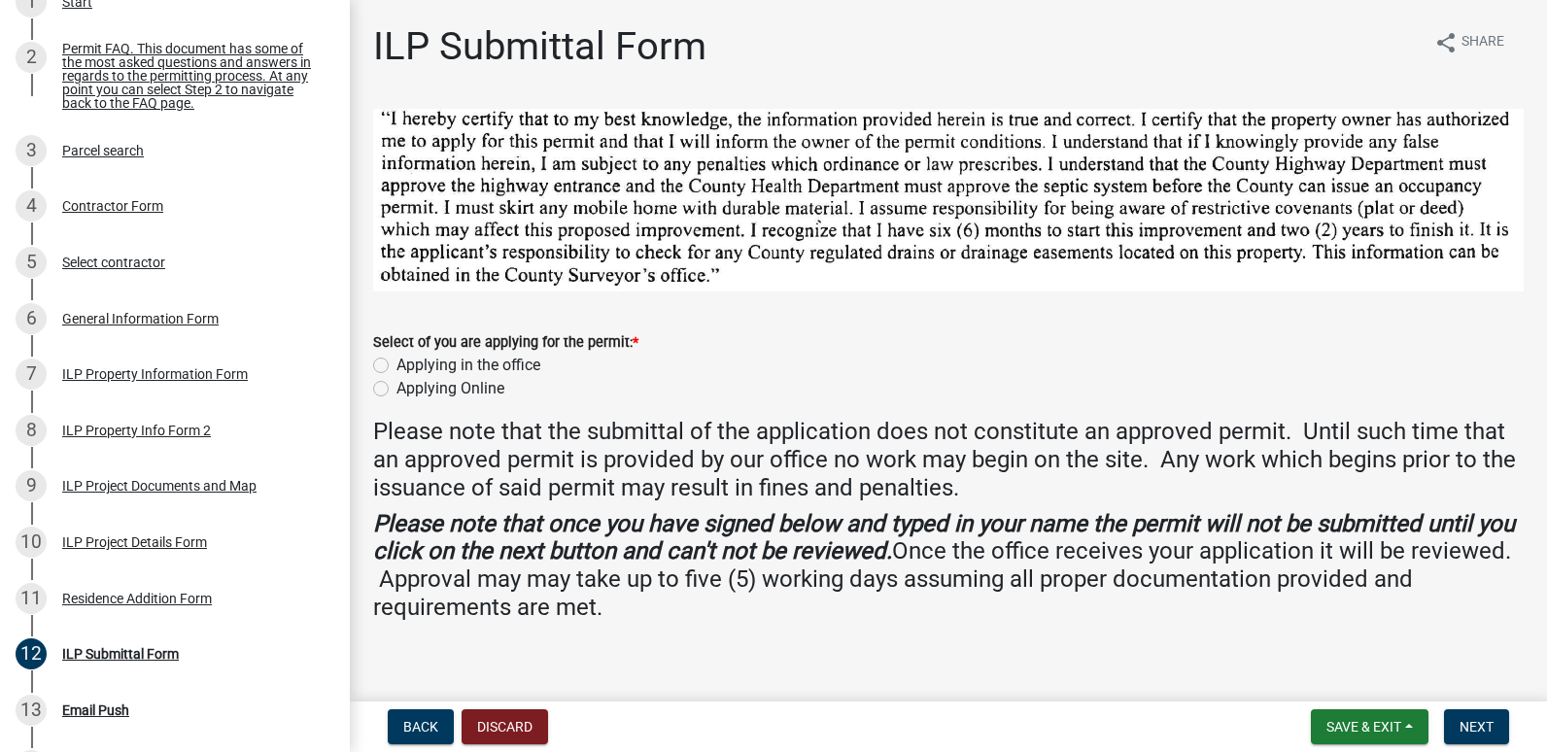
scroll to position [404, 0]
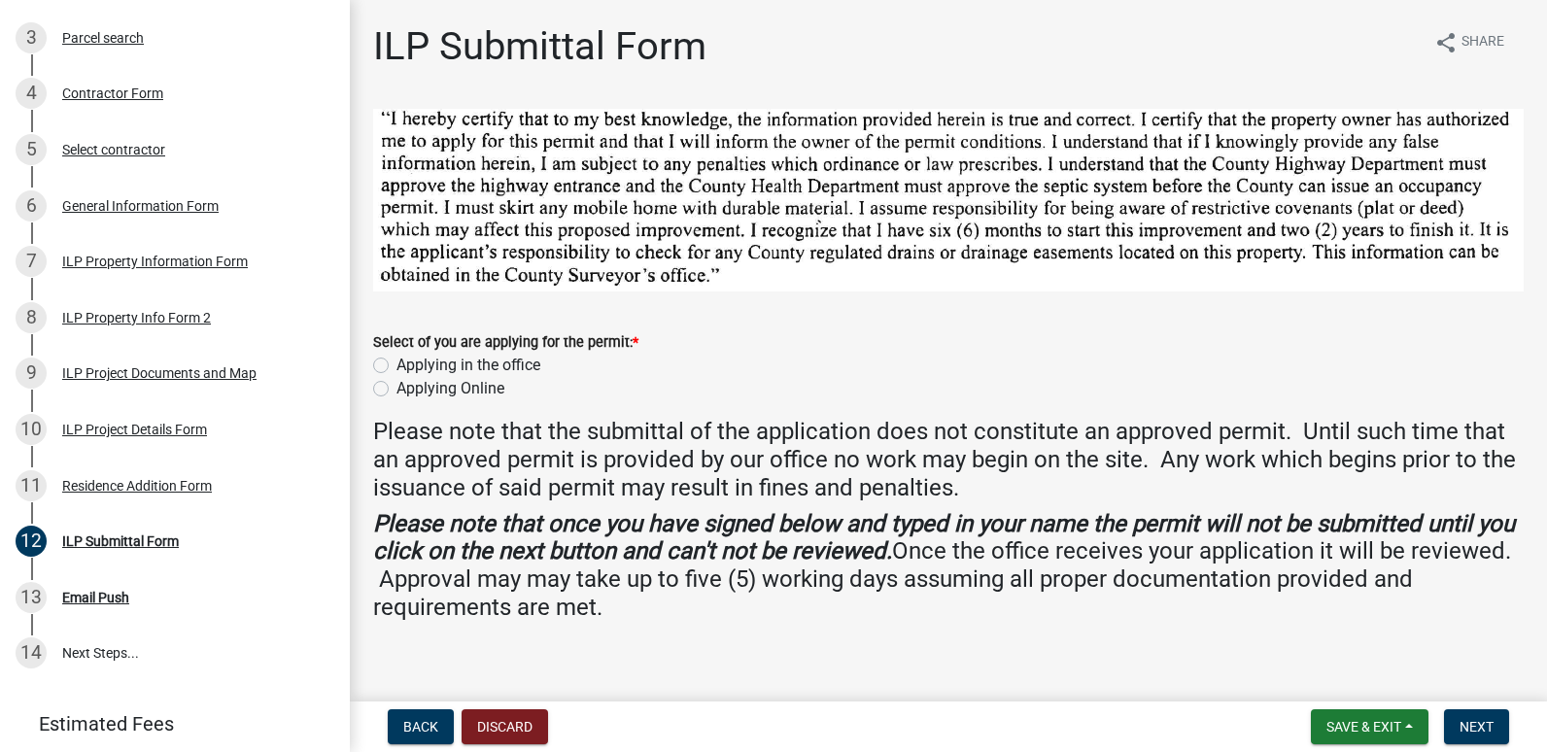
click at [396, 382] on label "Applying Online" at bounding box center [450, 388] width 108 height 23
click at [396, 382] on input "Applying Online" at bounding box center [402, 383] width 13 height 13
radio input "true"
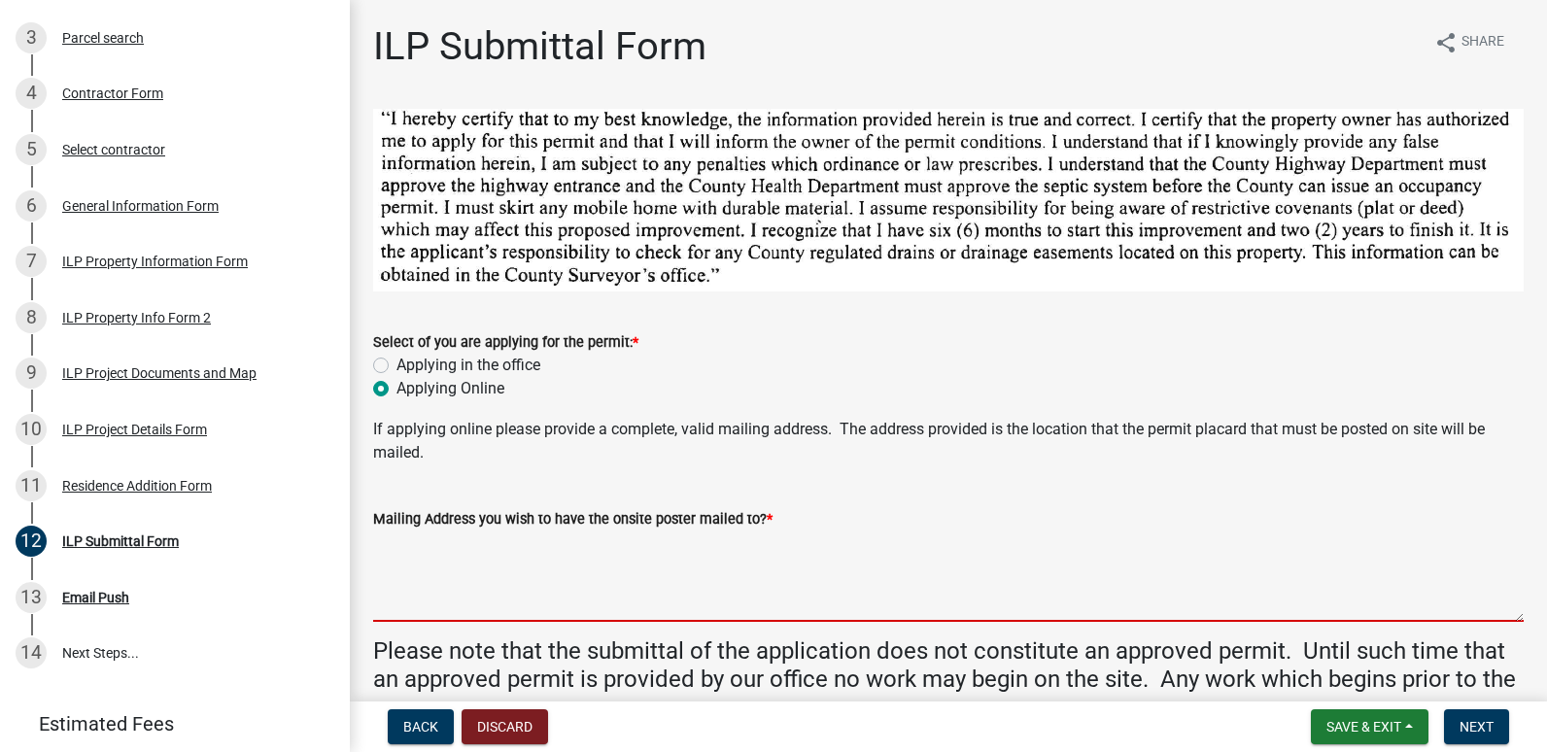
click at [499, 594] on textarea "Mailing Address you wish to have the onsite poster mailed to? *" at bounding box center [948, 575] width 1150 height 91
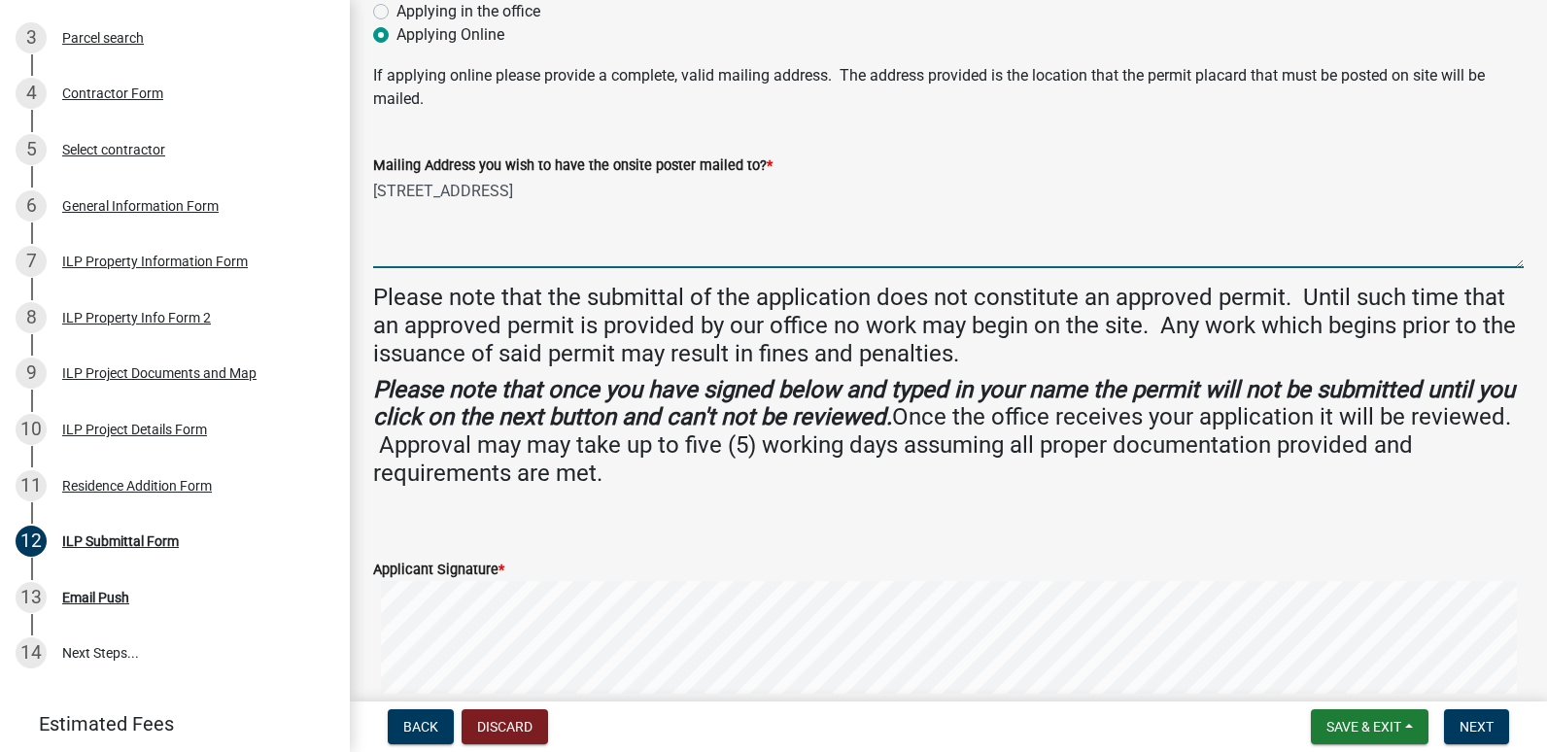
scroll to position [389, 0]
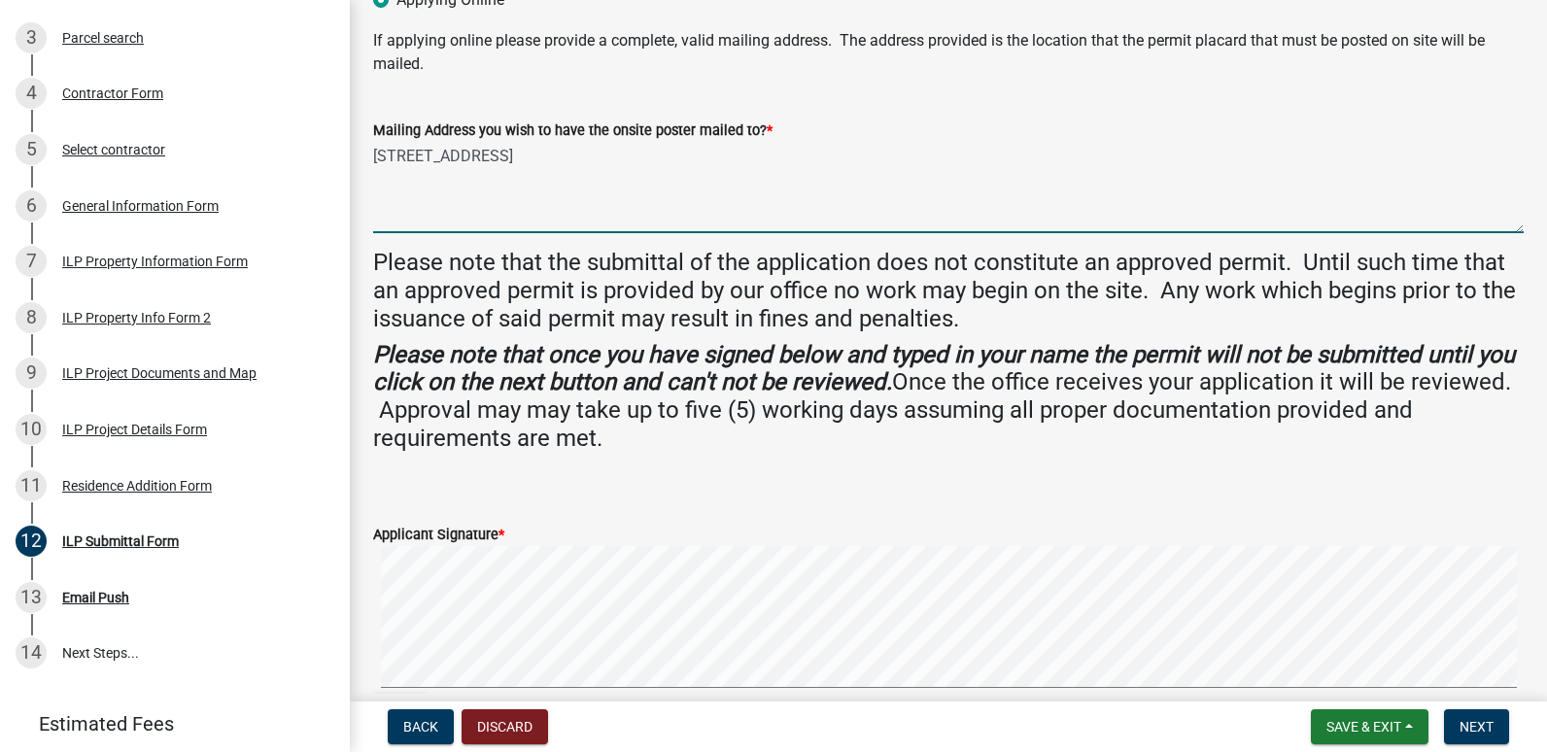
click at [427, 162] on textarea "21175 terrace trail New Paris IN 46553" at bounding box center [948, 187] width 1150 height 91
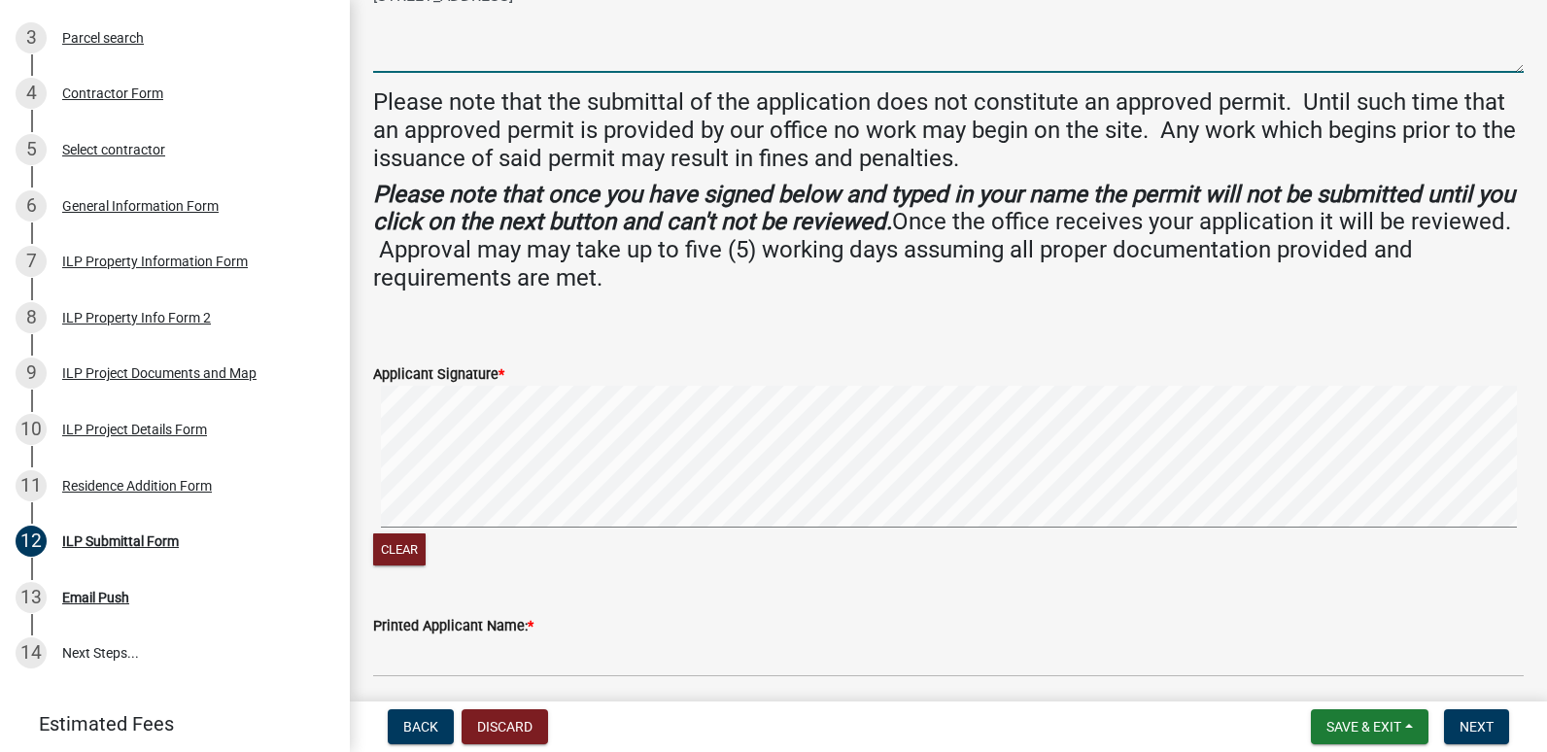
scroll to position [583, 0]
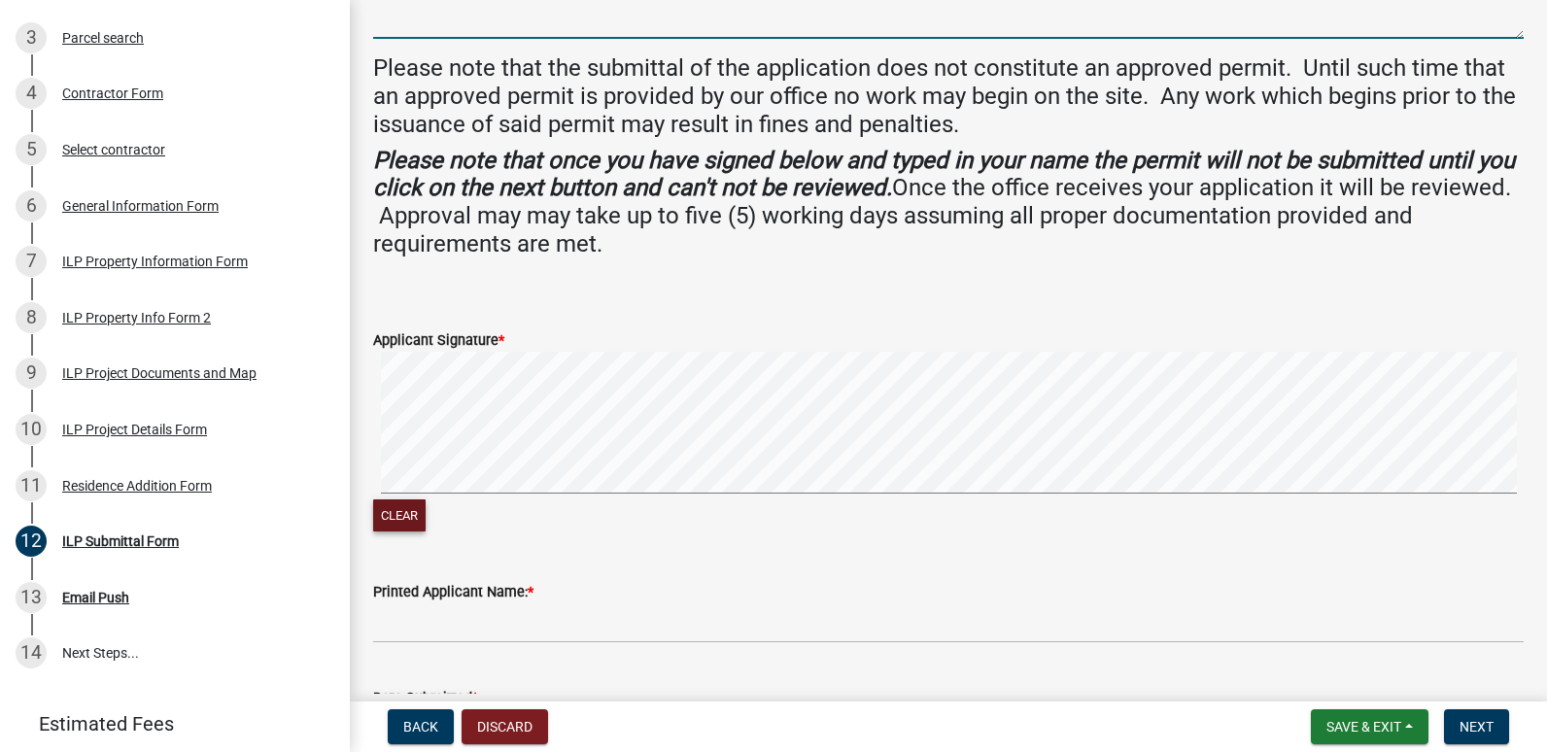
type textarea "21175 Terrace trail New Paris IN 46553"
click at [377, 509] on button "Clear" at bounding box center [399, 515] width 52 height 32
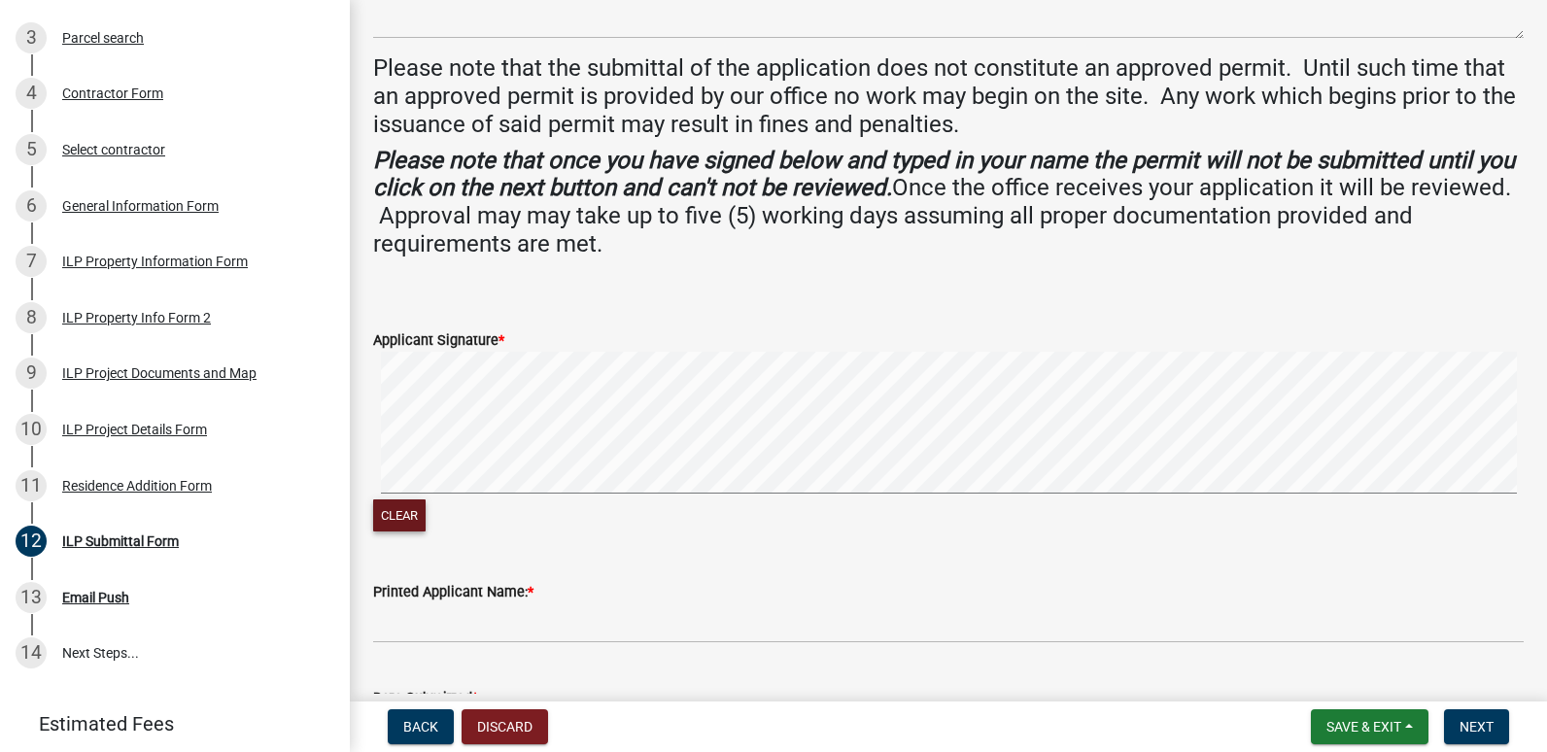
click at [397, 517] on button "Clear" at bounding box center [399, 515] width 52 height 32
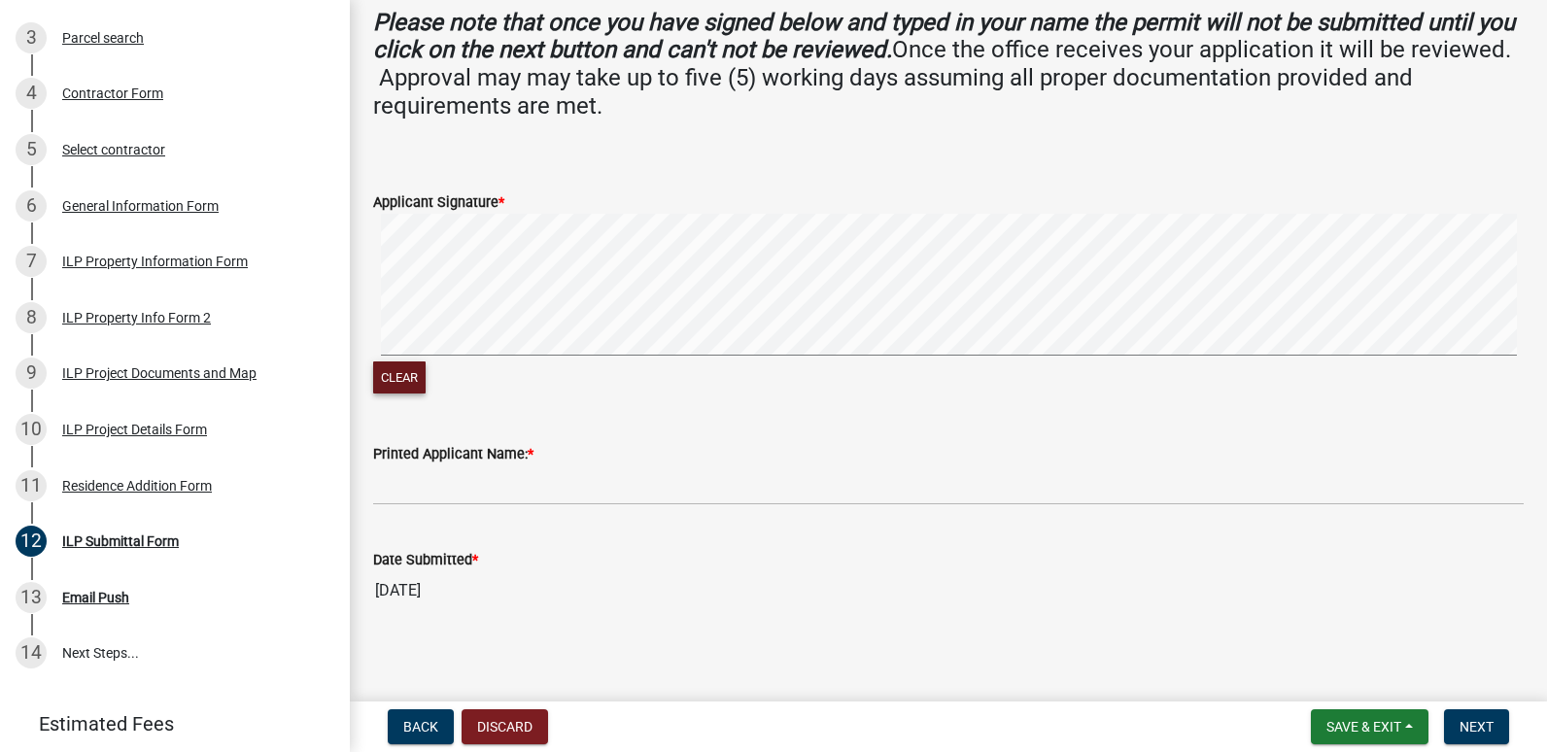
scroll to position [727, 0]
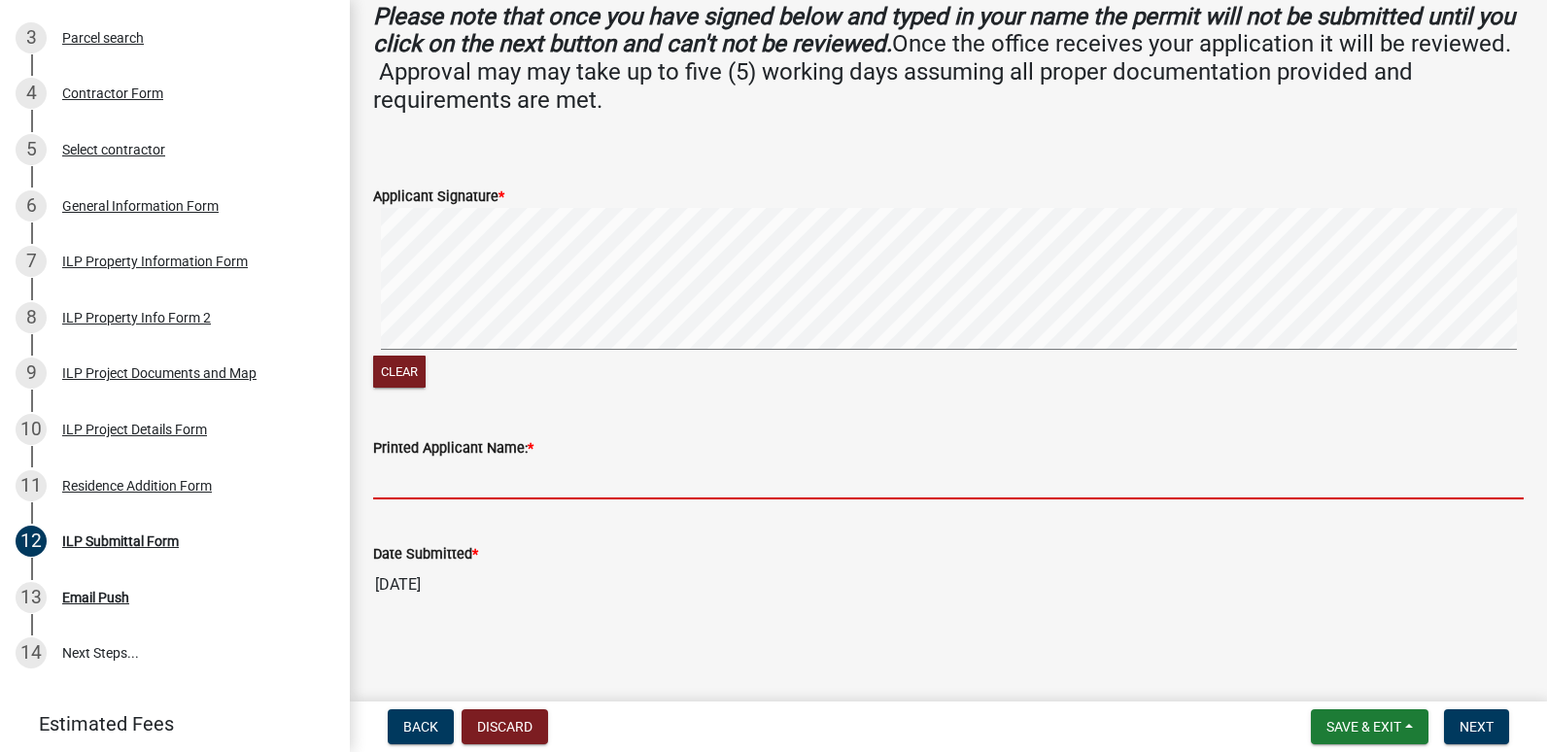
click at [588, 485] on input "Printed Applicant Name: *" at bounding box center [948, 480] width 1150 height 40
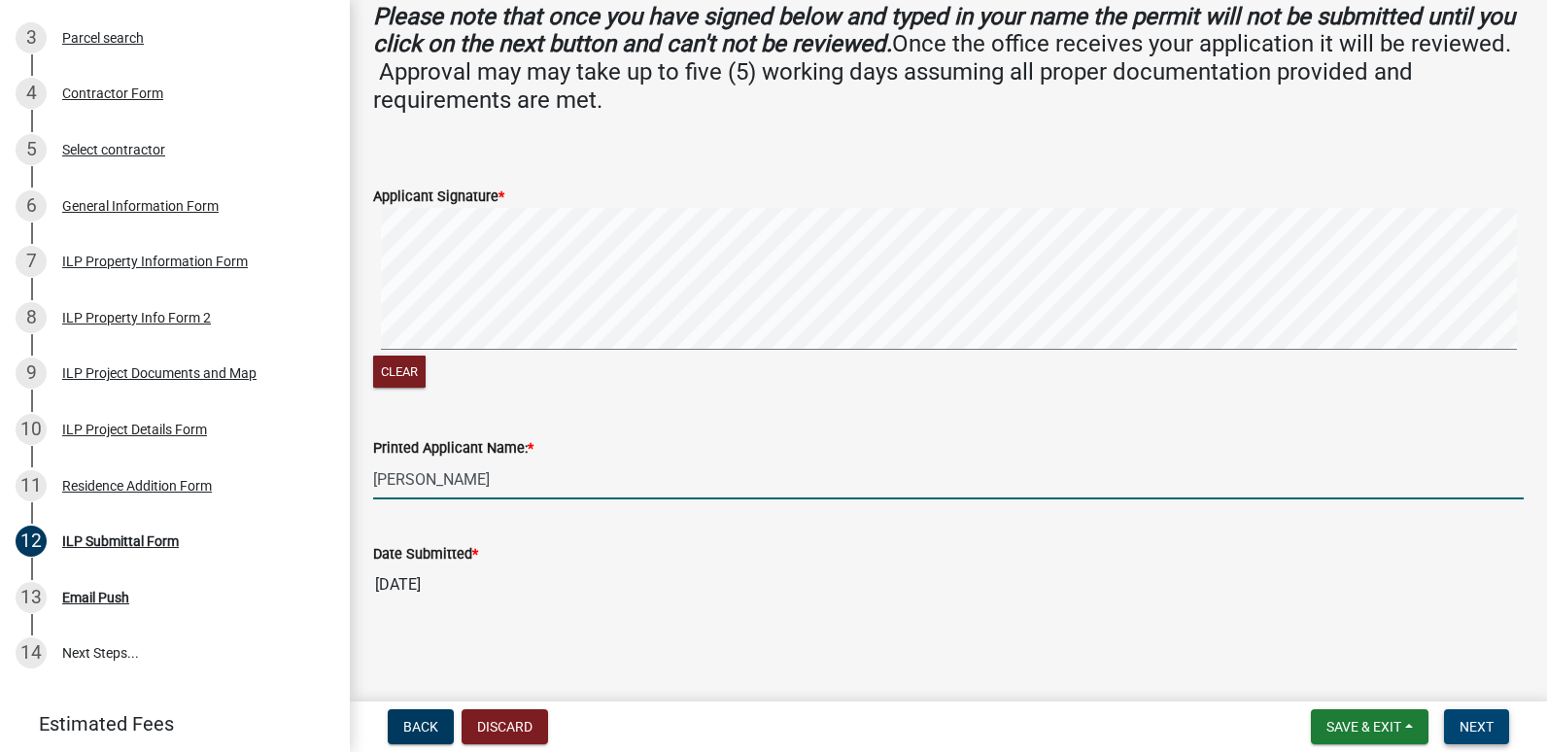
type input "[PERSON_NAME]"
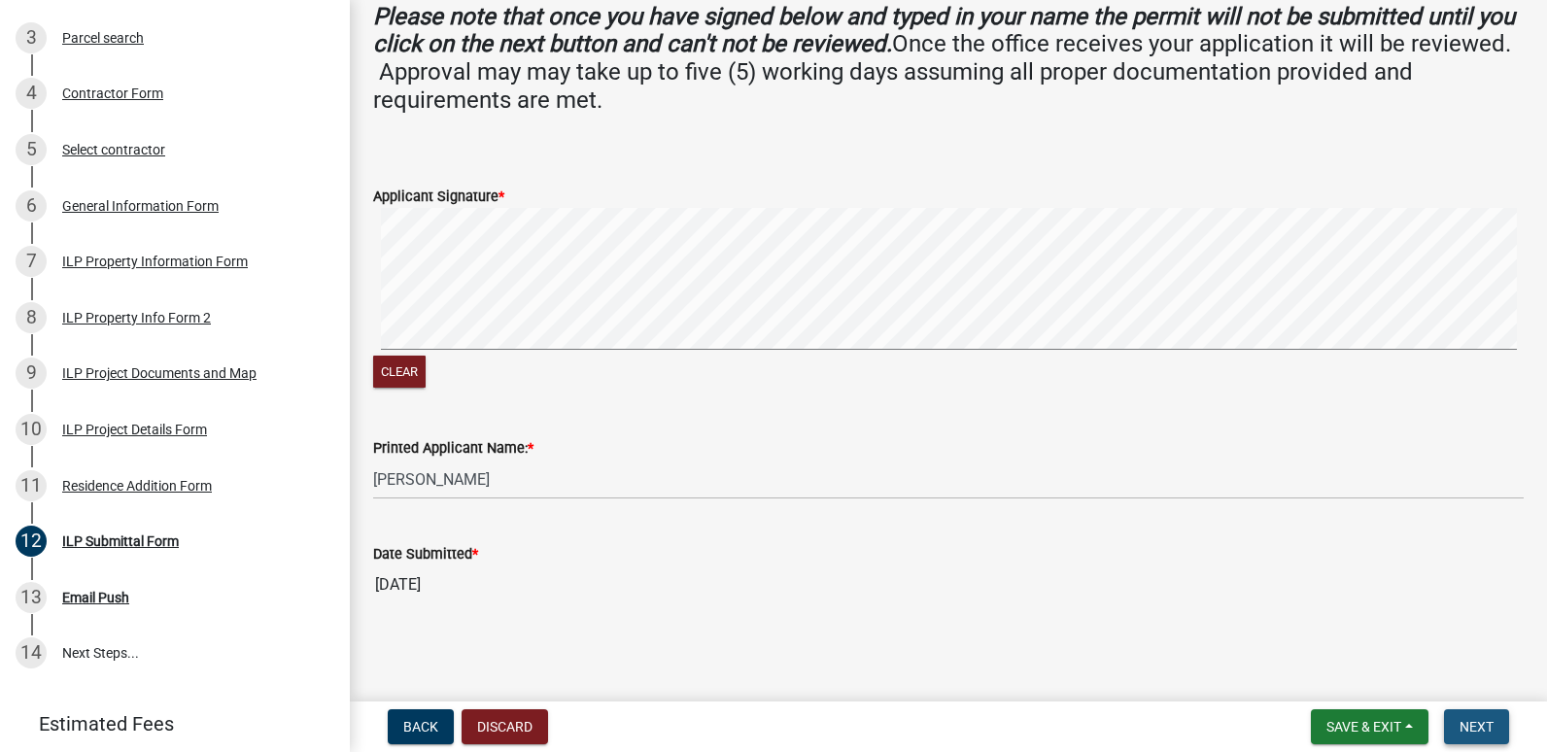
click at [1480, 727] on span "Next" at bounding box center [1476, 727] width 34 height 16
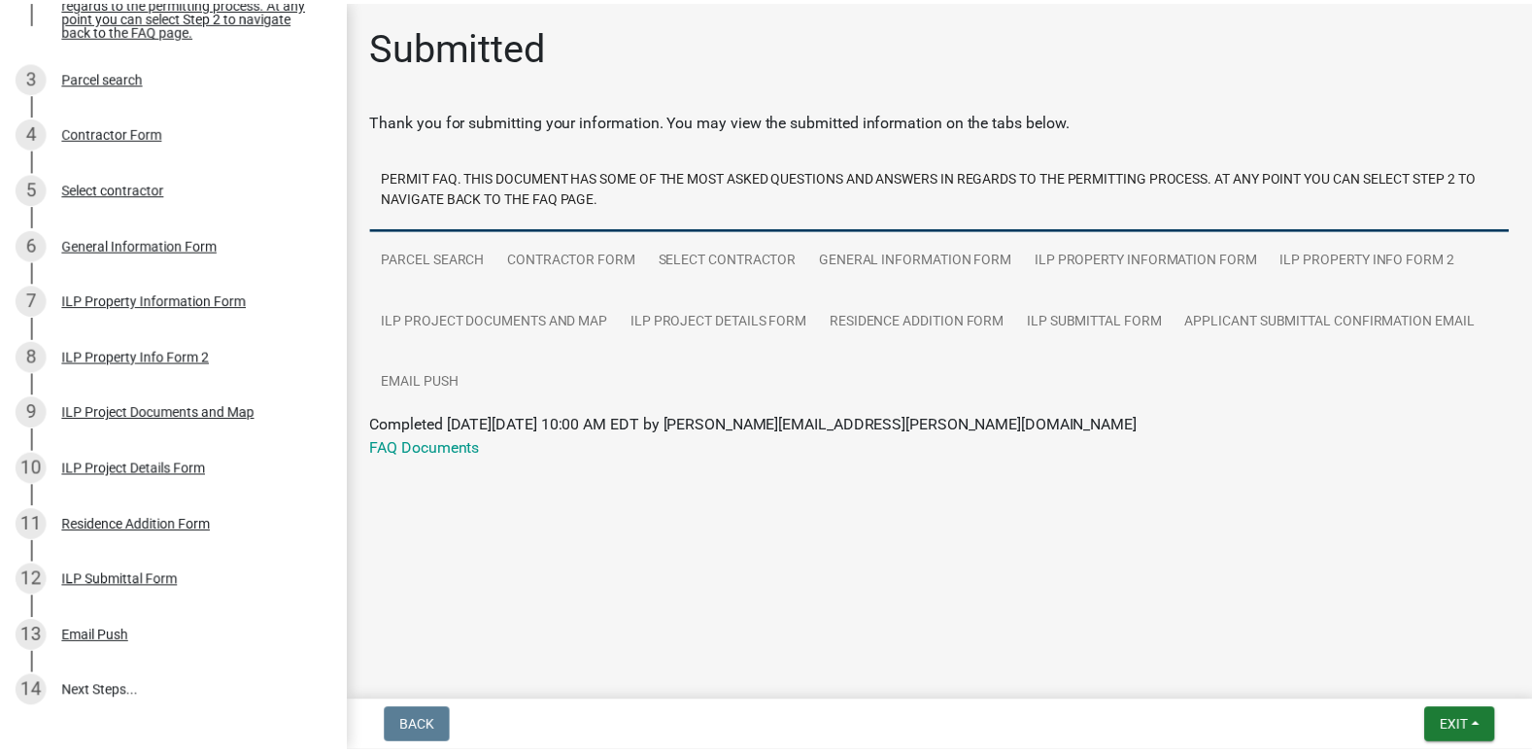
scroll to position [443, 0]
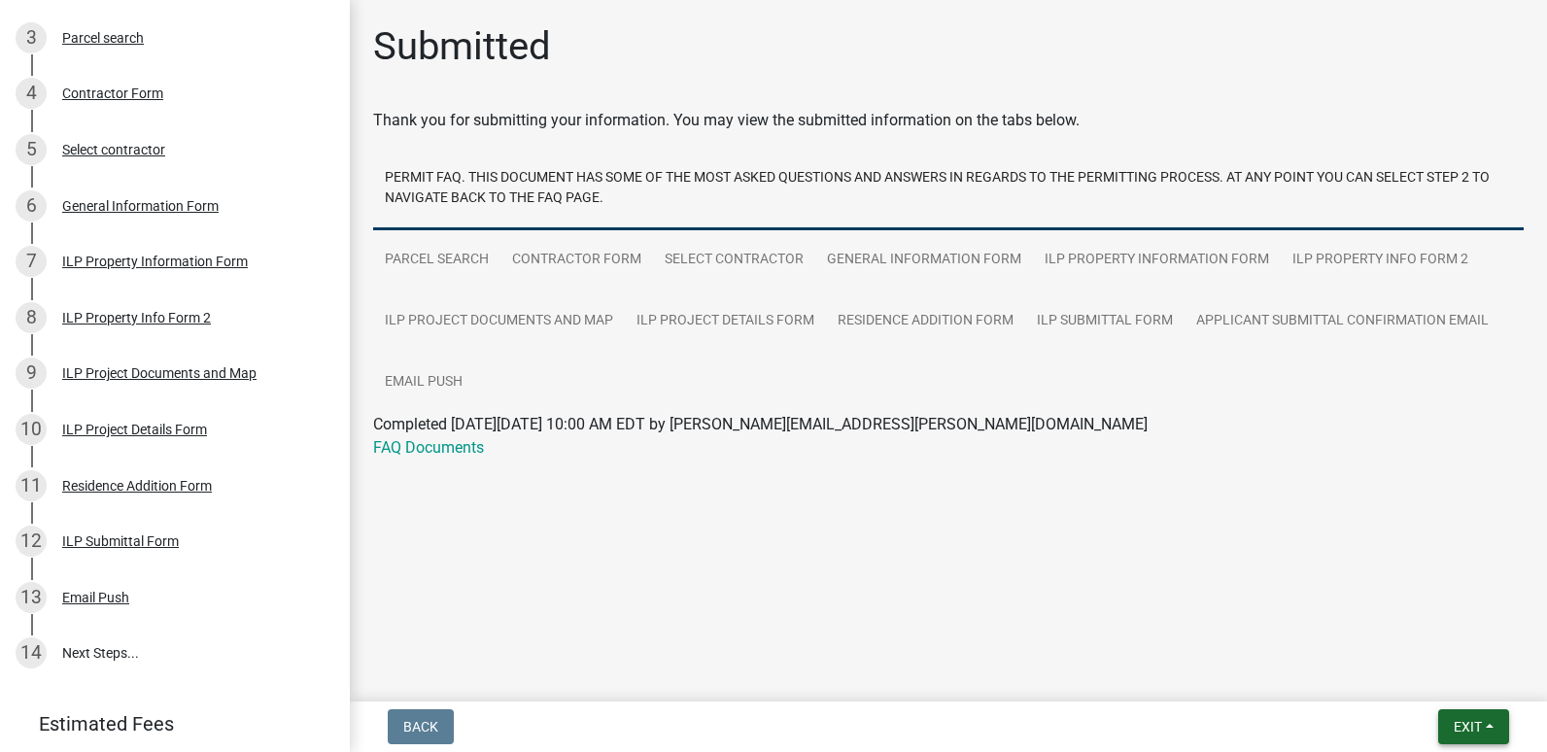
click at [1454, 723] on span "Exit" at bounding box center [1467, 727] width 28 height 16
click at [1438, 687] on button "Save & Exit" at bounding box center [1430, 676] width 155 height 47
